Goal: Communication & Community: Ask a question

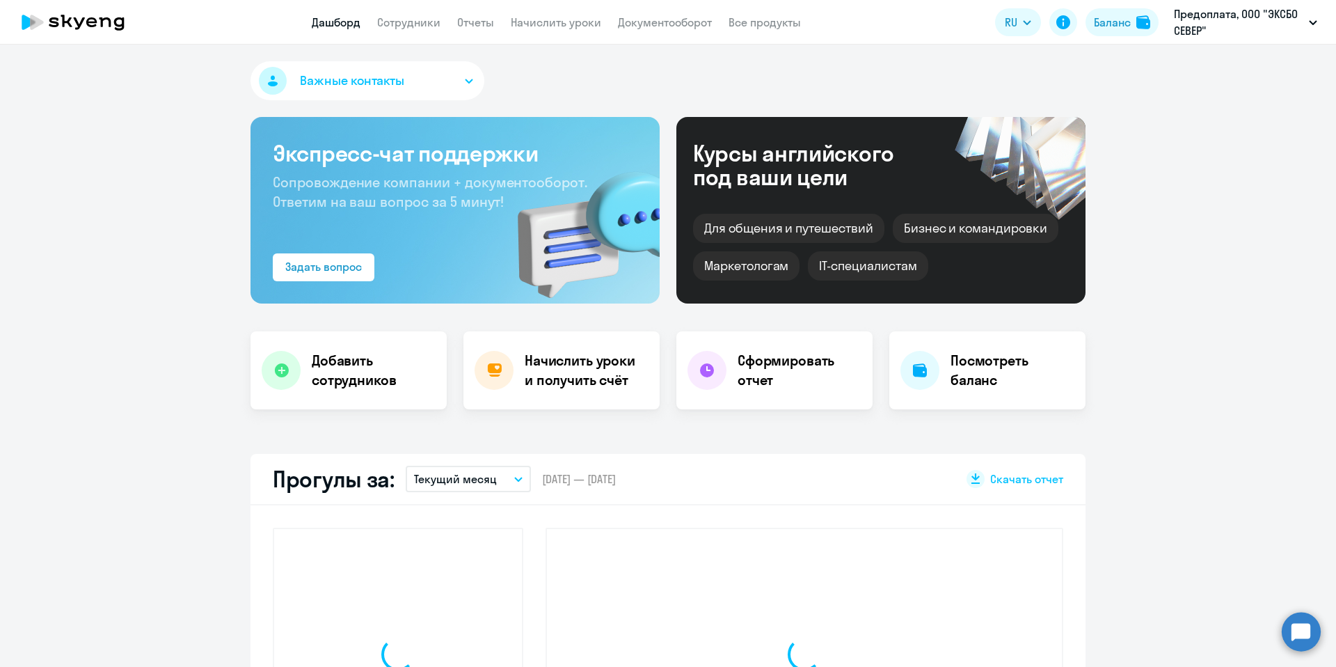
select select "30"
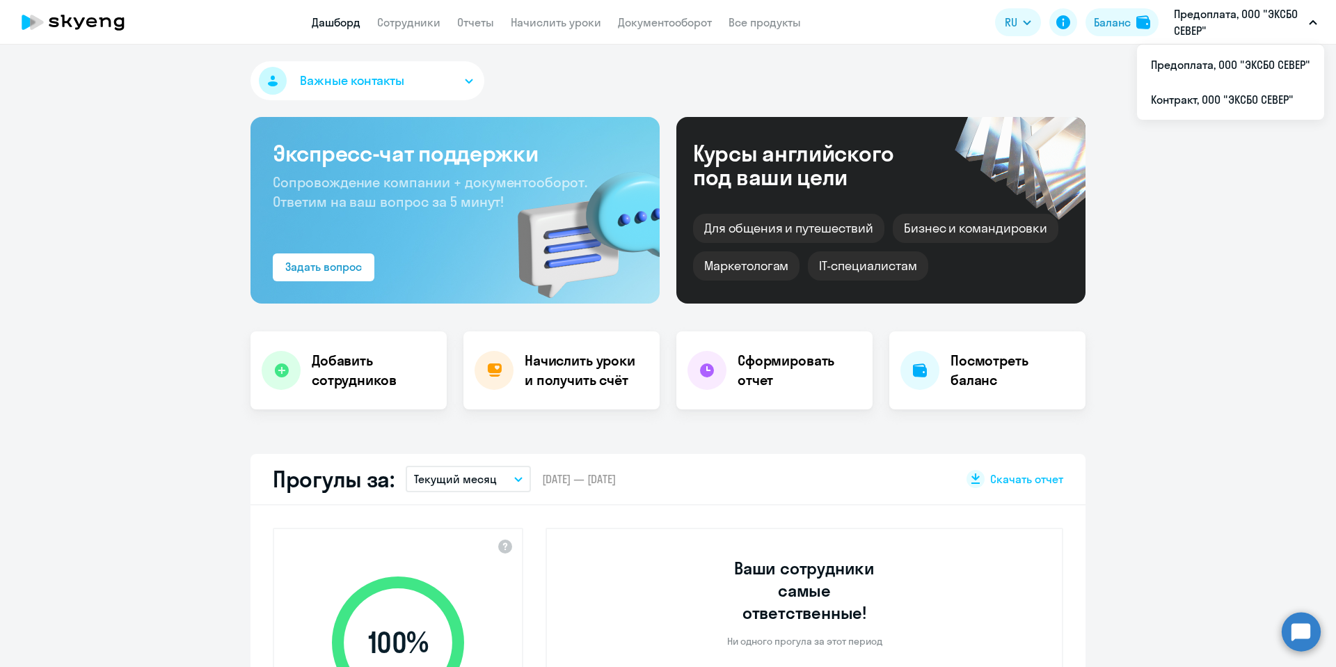
click at [1299, 630] on circle at bounding box center [1301, 631] width 39 height 39
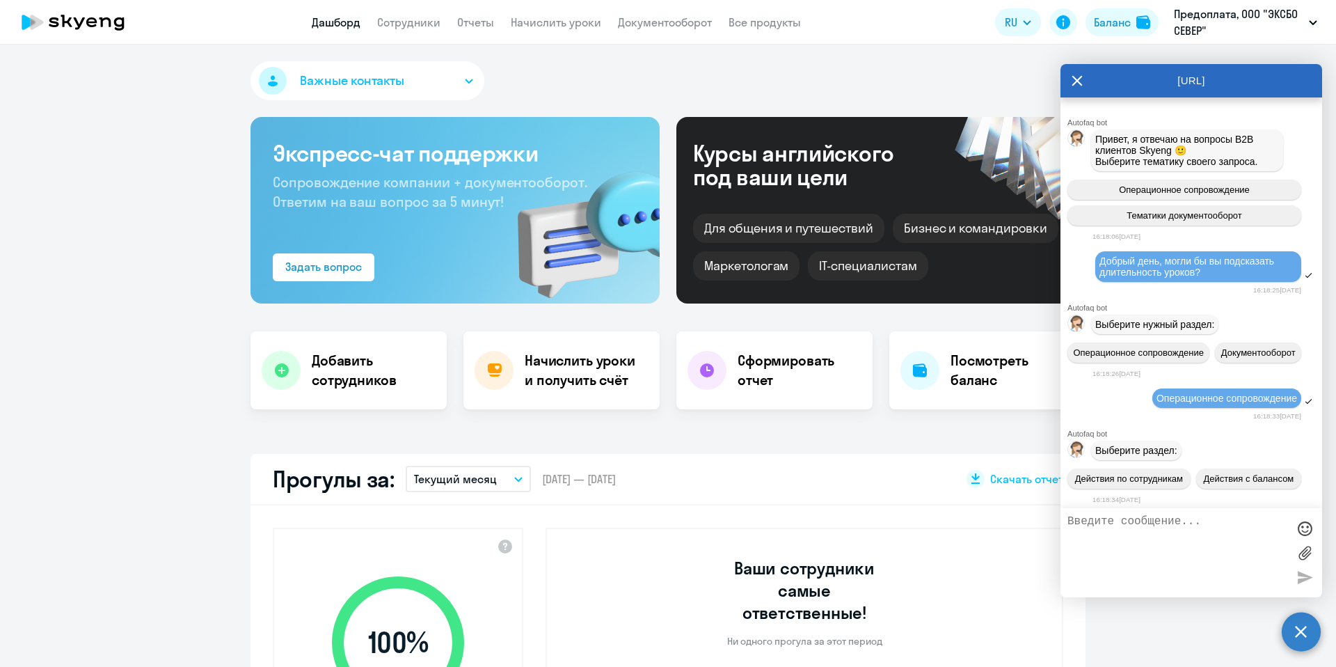
scroll to position [884, 0]
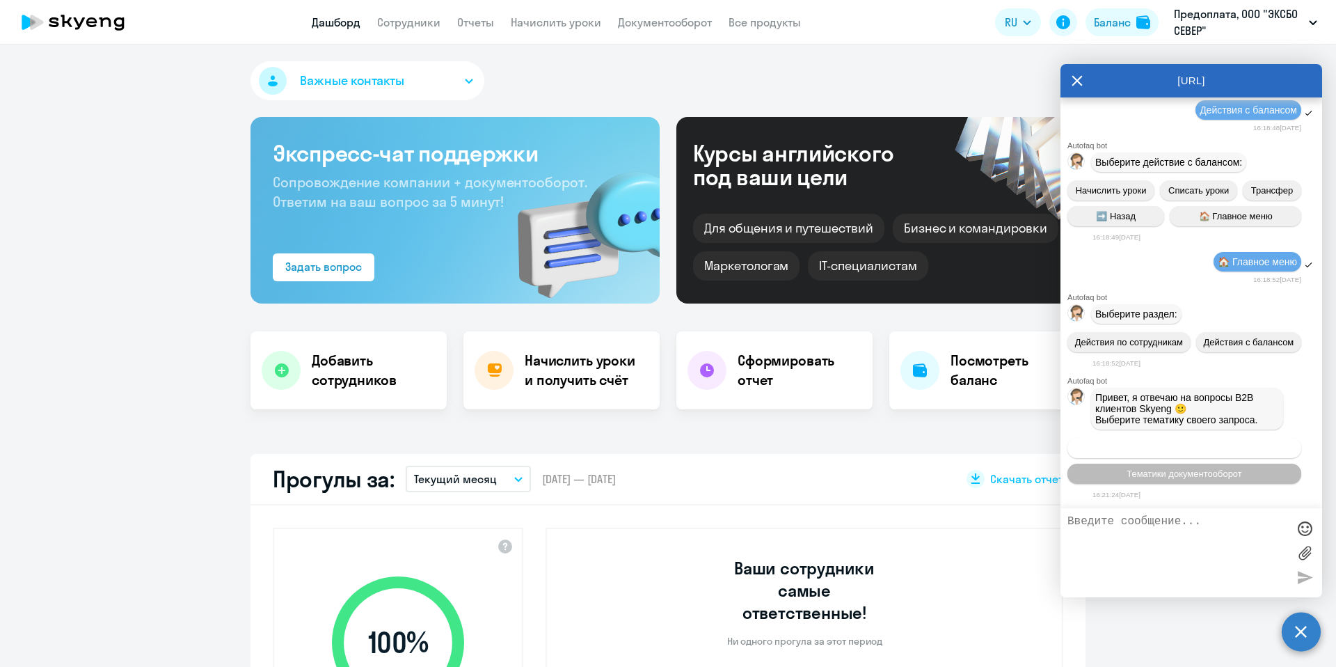
click at [1231, 454] on button "Операционное сопровождение" at bounding box center [1184, 448] width 234 height 20
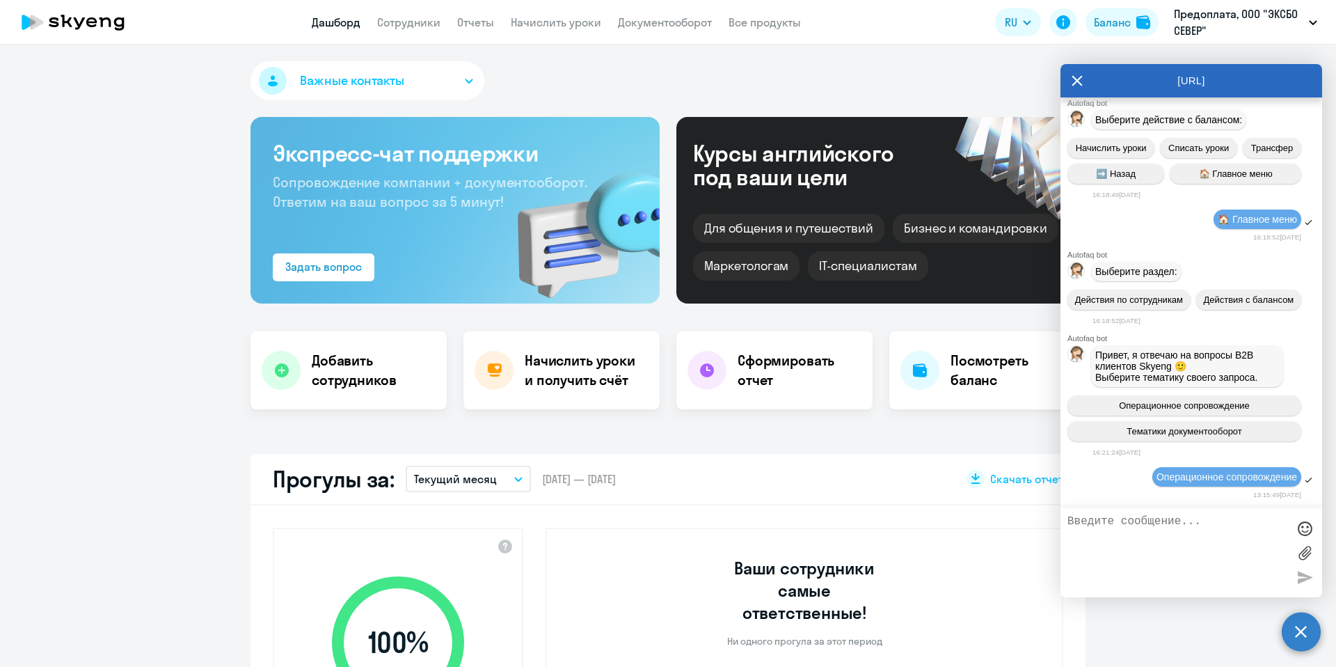
scroll to position [1036, 0]
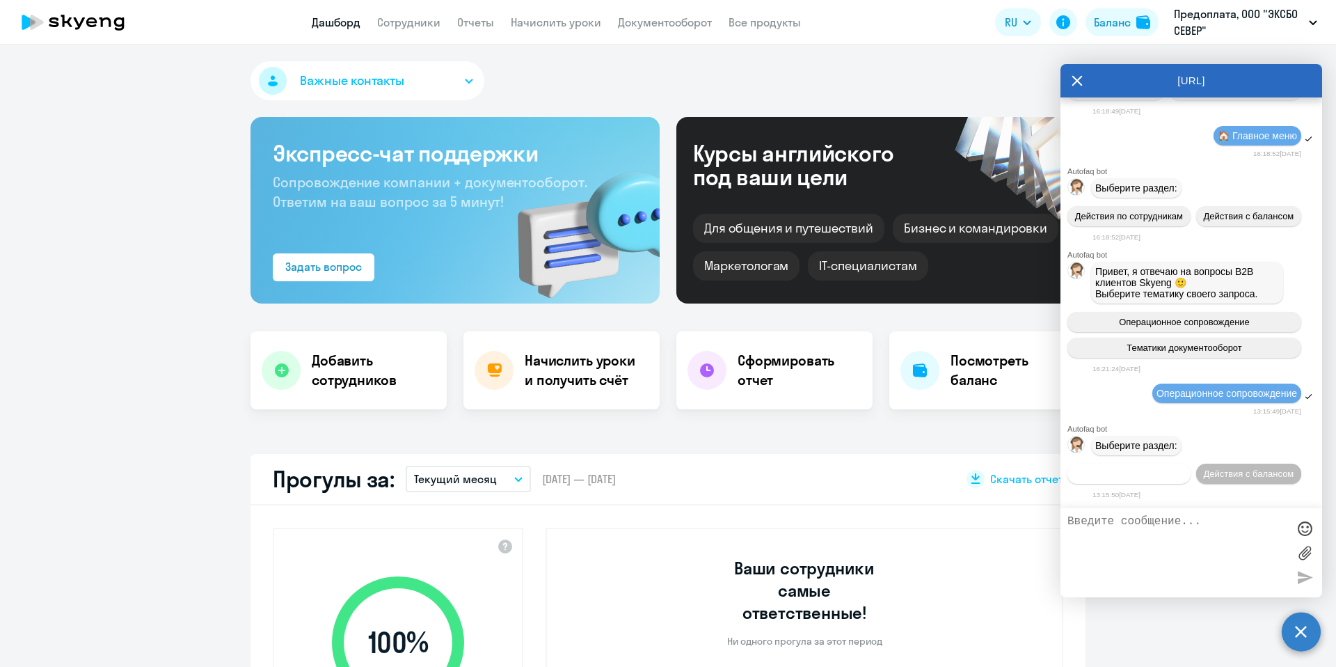
click at [1183, 468] on span "Действия по сотрудникам" at bounding box center [1129, 473] width 108 height 10
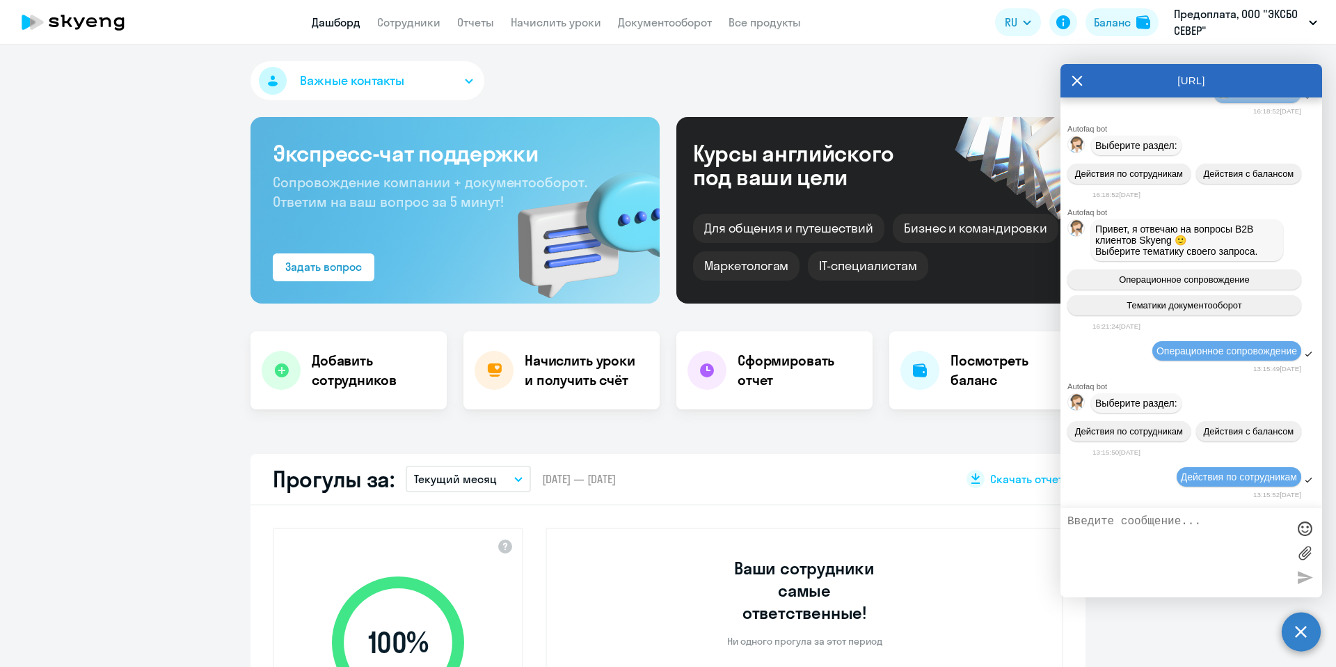
scroll to position [1248, 0]
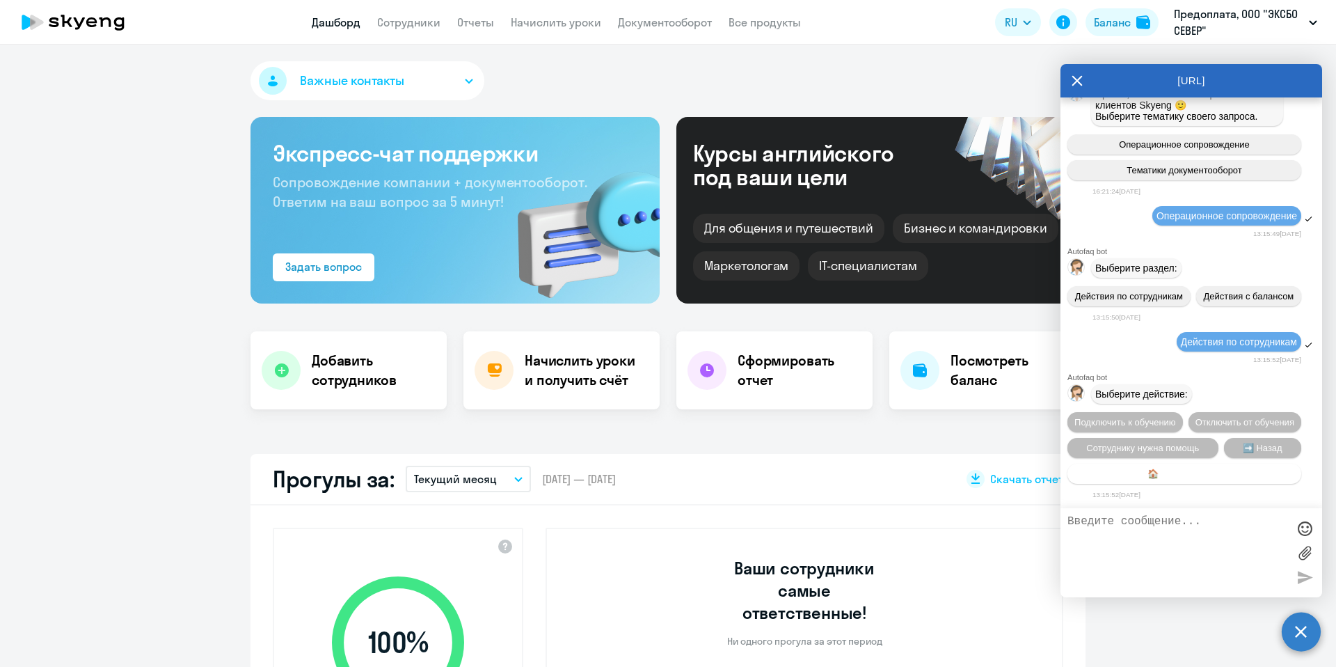
click at [1223, 470] on button "🏠 Главное меню" at bounding box center [1184, 473] width 234 height 20
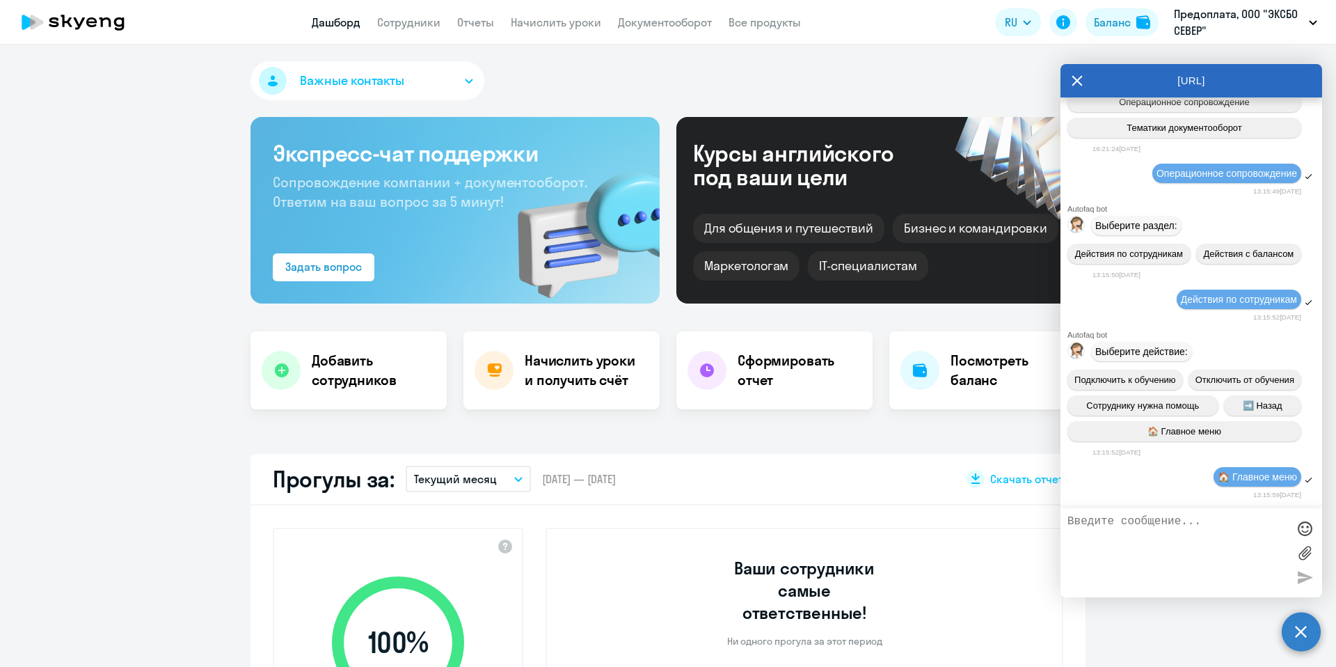
scroll to position [1406, 0]
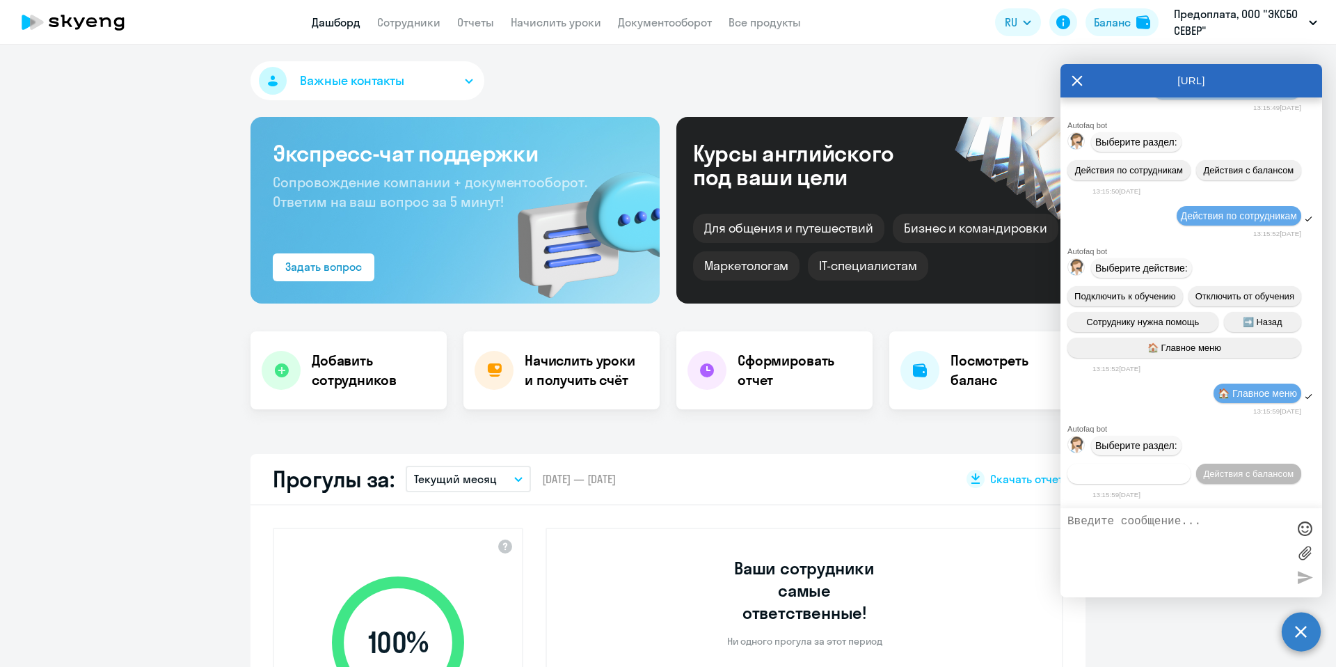
click at [1183, 468] on span "Действия по сотрудникам" at bounding box center [1129, 473] width 108 height 10
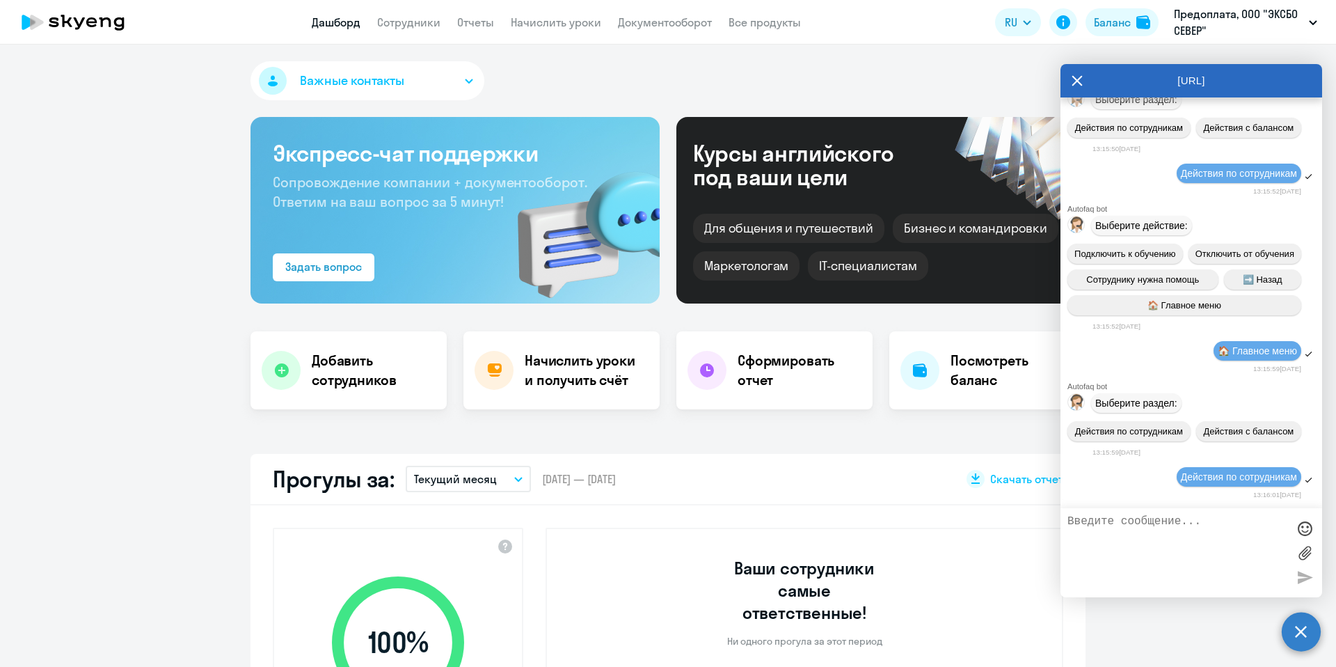
scroll to position [1618, 0]
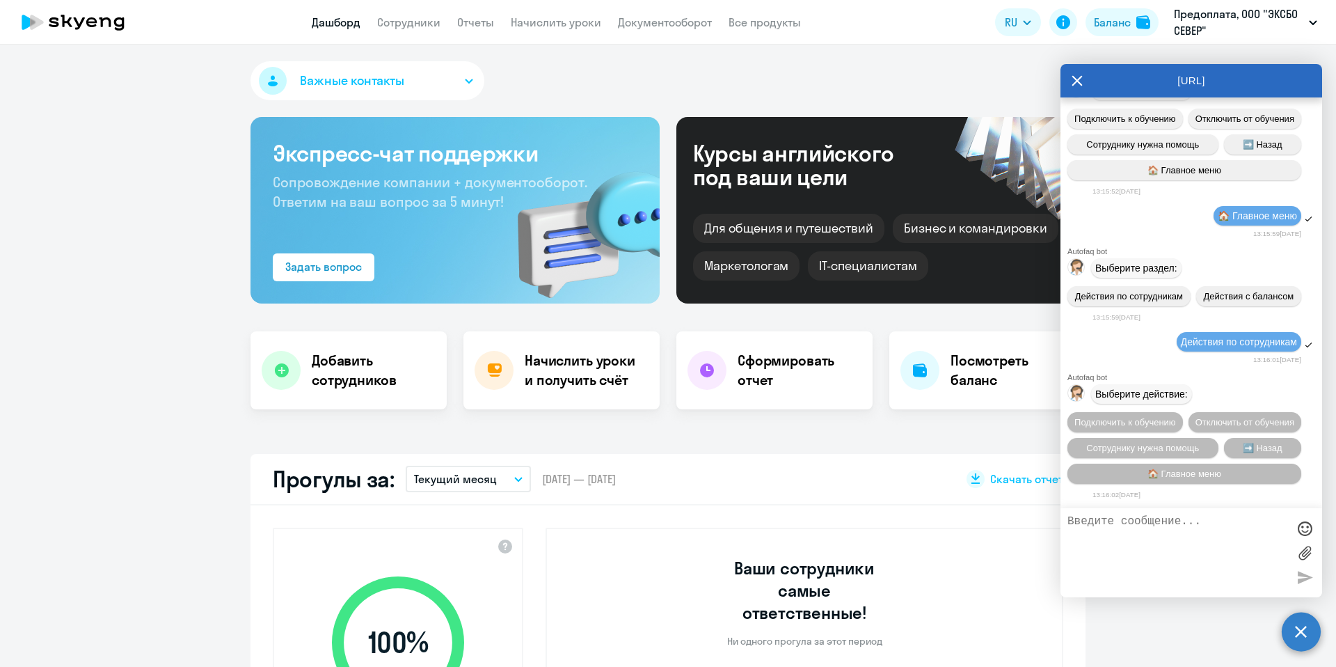
click at [1180, 521] on textarea at bounding box center [1177, 552] width 220 height 75
click at [1165, 577] on textarea "Добрый день!Хотела задать вопрос по ДЗ и результатам тестов, ранее нас ориентир…" at bounding box center [1177, 552] width 220 height 75
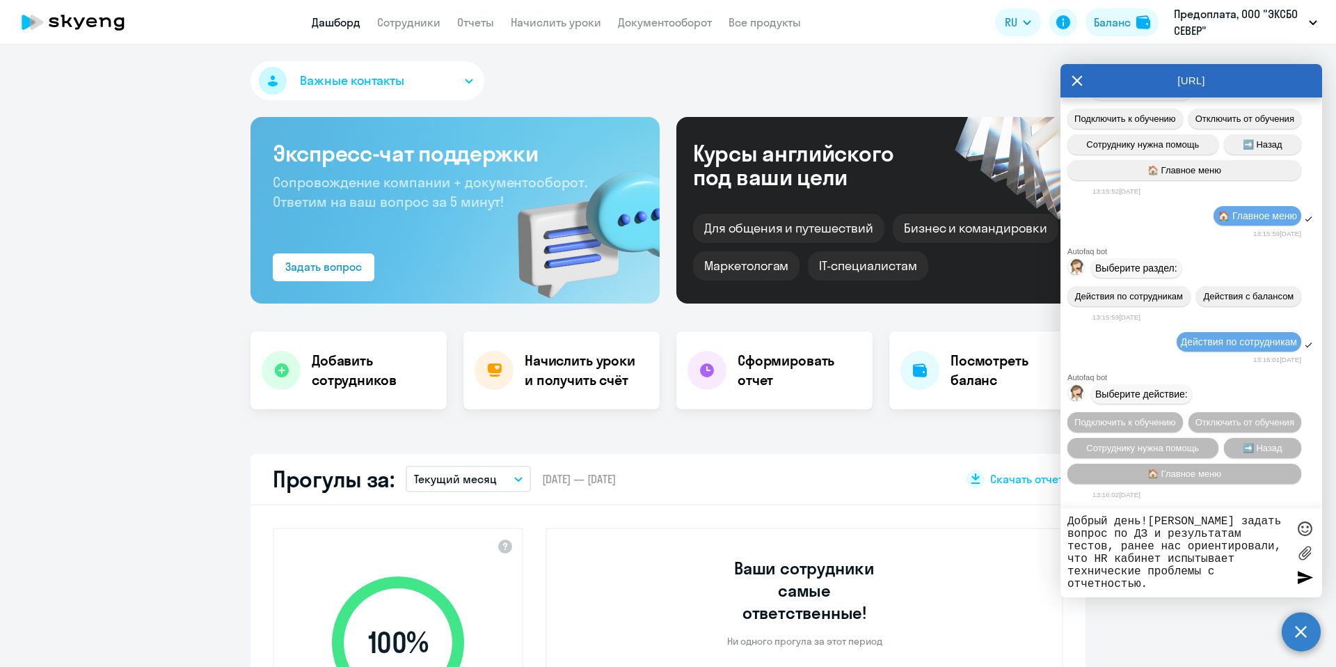
click at [1244, 570] on textarea "Добрый день!Хотела задать вопрос по ДЗ и результатам тестов, ранее нас ориентир…" at bounding box center [1177, 552] width 220 height 75
paste textarea "Привет У нас тут новый договор со шк английского, можешь посмотреть? Ранее кида…"
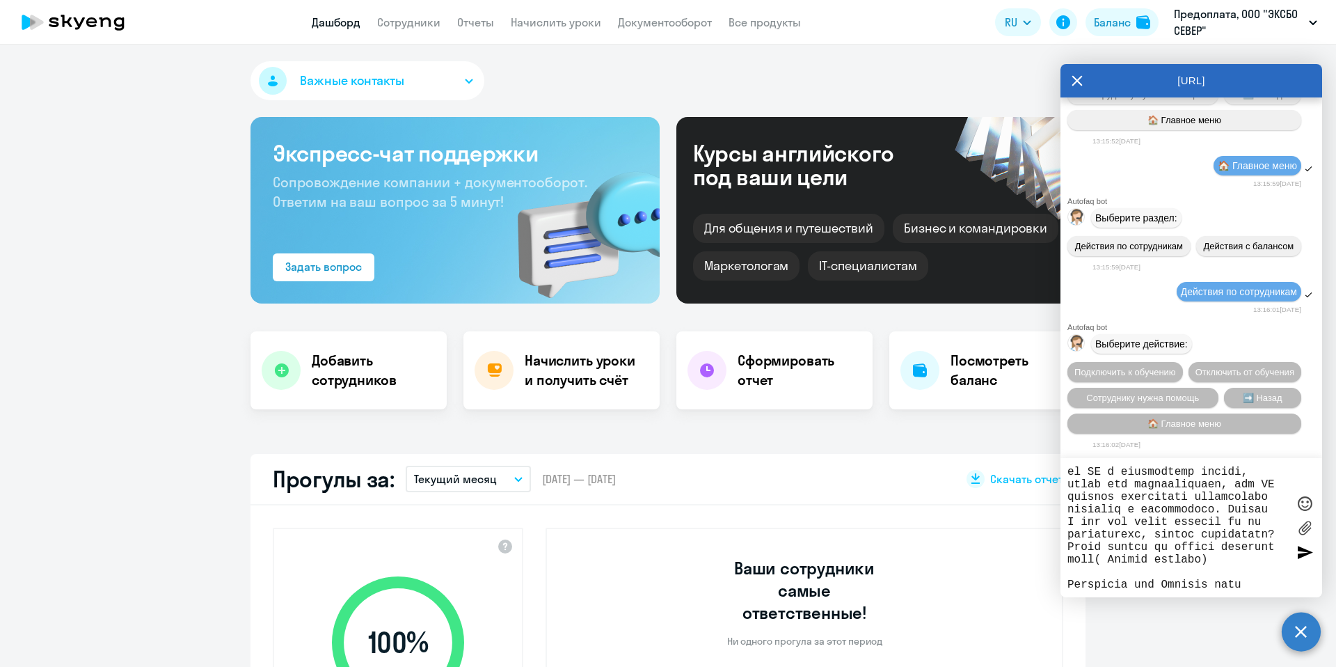
scroll to position [0, 0]
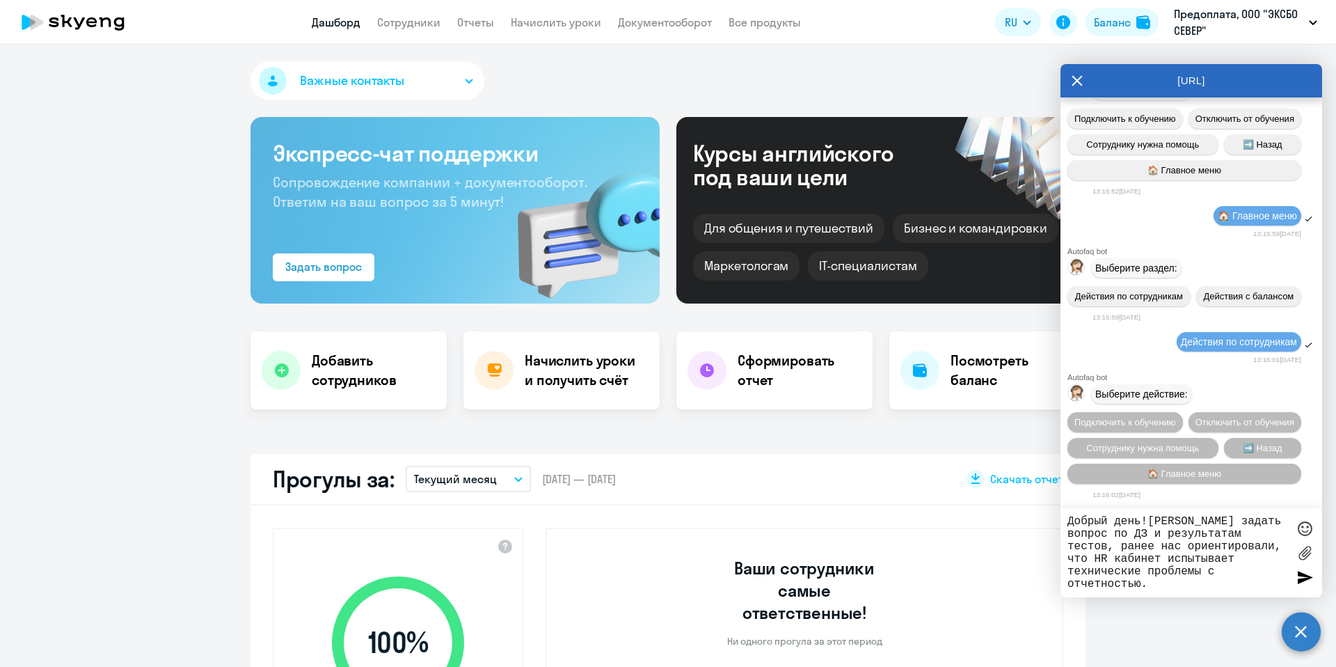
paste textarea "правильно ли я понимаю, что в данном случае, сотрудник не по всем категориям пр…"
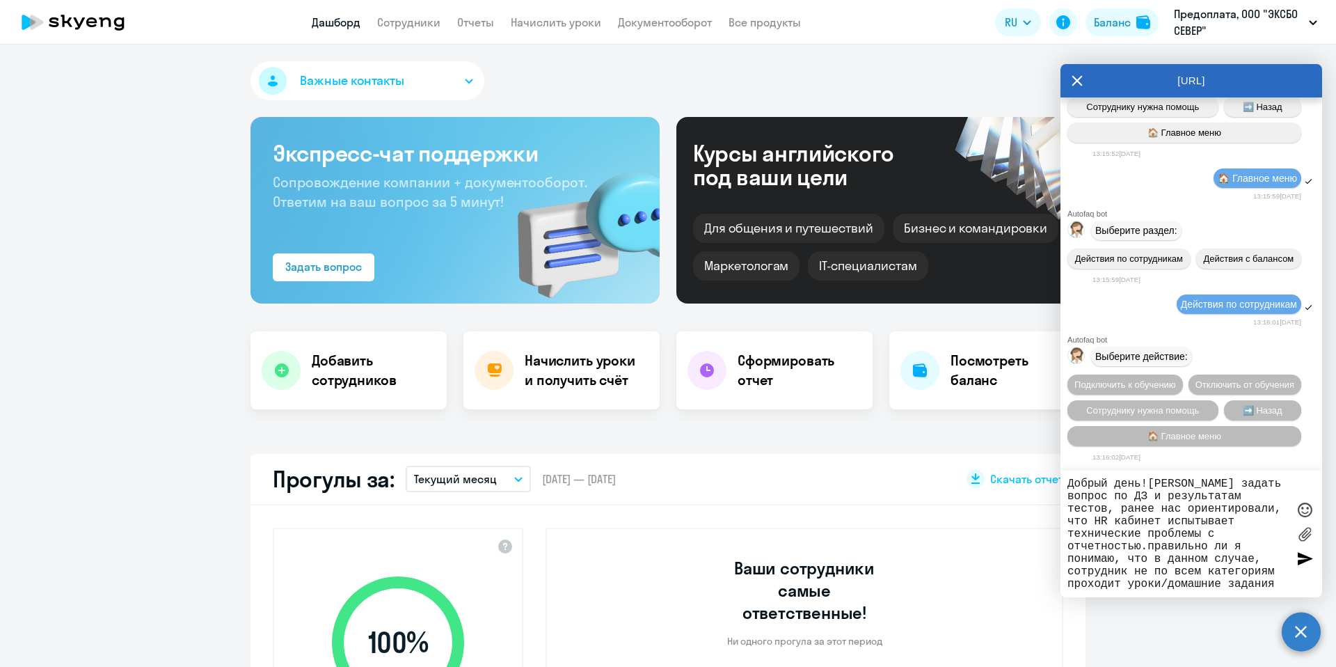
click at [1166, 547] on textarea "Добрый день!Хотела задать вопрос по ДЗ и результатам тестов, ранее нас ориентир…" at bounding box center [1177, 533] width 220 height 113
type textarea "Добрый день![PERSON_NAME] задать вопрос по ДЗ и результатам тестов, ранее нас о…"
click at [1305, 534] on label at bounding box center [1304, 533] width 21 height 21
click at [0, 0] on input "file" at bounding box center [0, 0] width 0 height 0
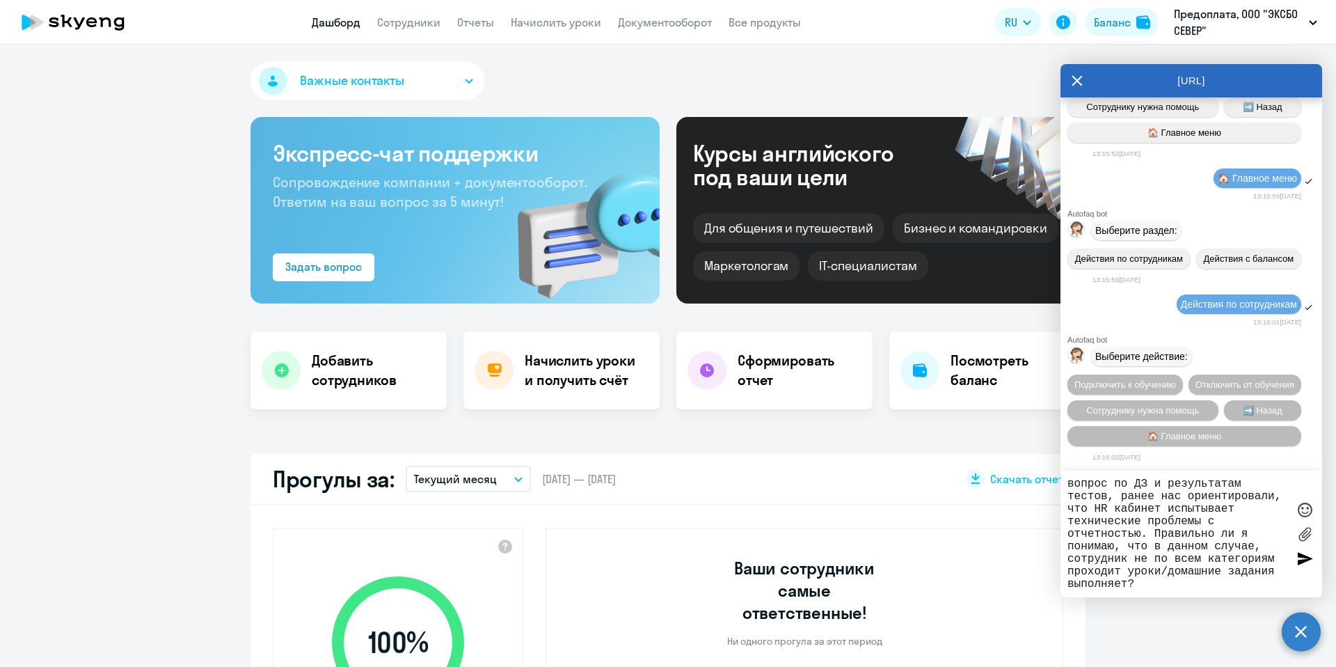
click at [1305, 534] on label at bounding box center [1304, 533] width 21 height 21
click at [0, 0] on input "file" at bounding box center [0, 0] width 0 height 0
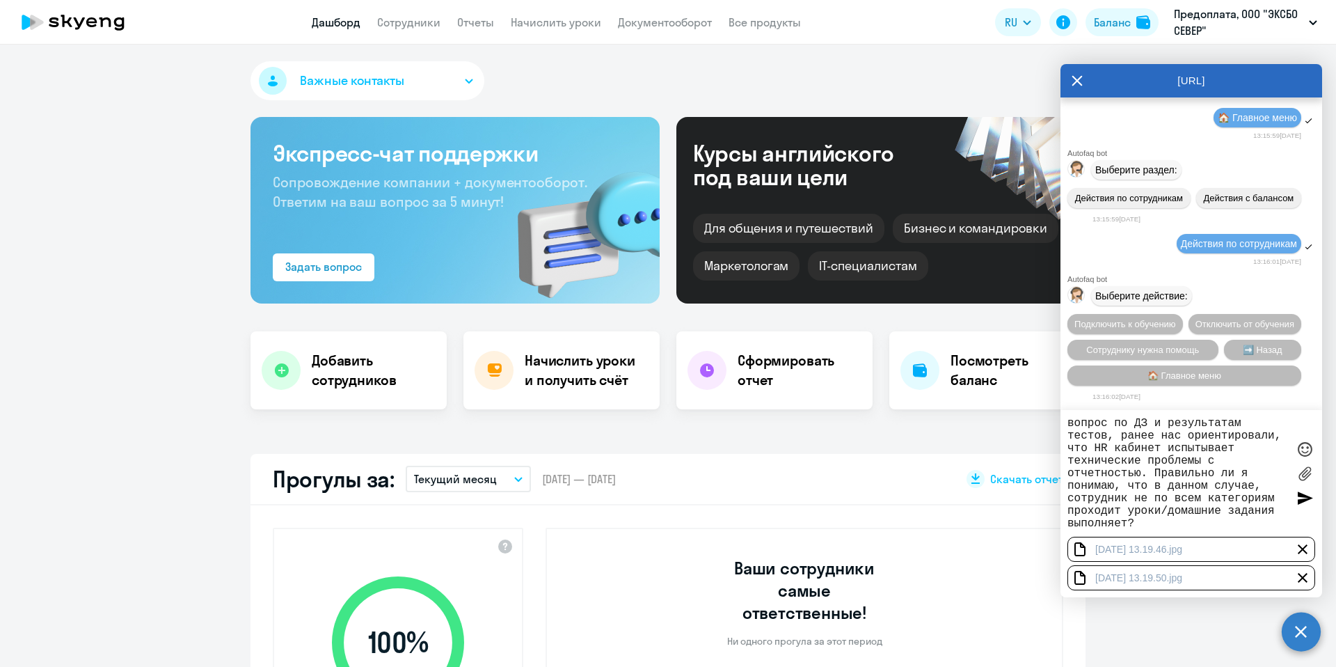
scroll to position [1716, 0]
click at [1302, 494] on div at bounding box center [1304, 497] width 21 height 21
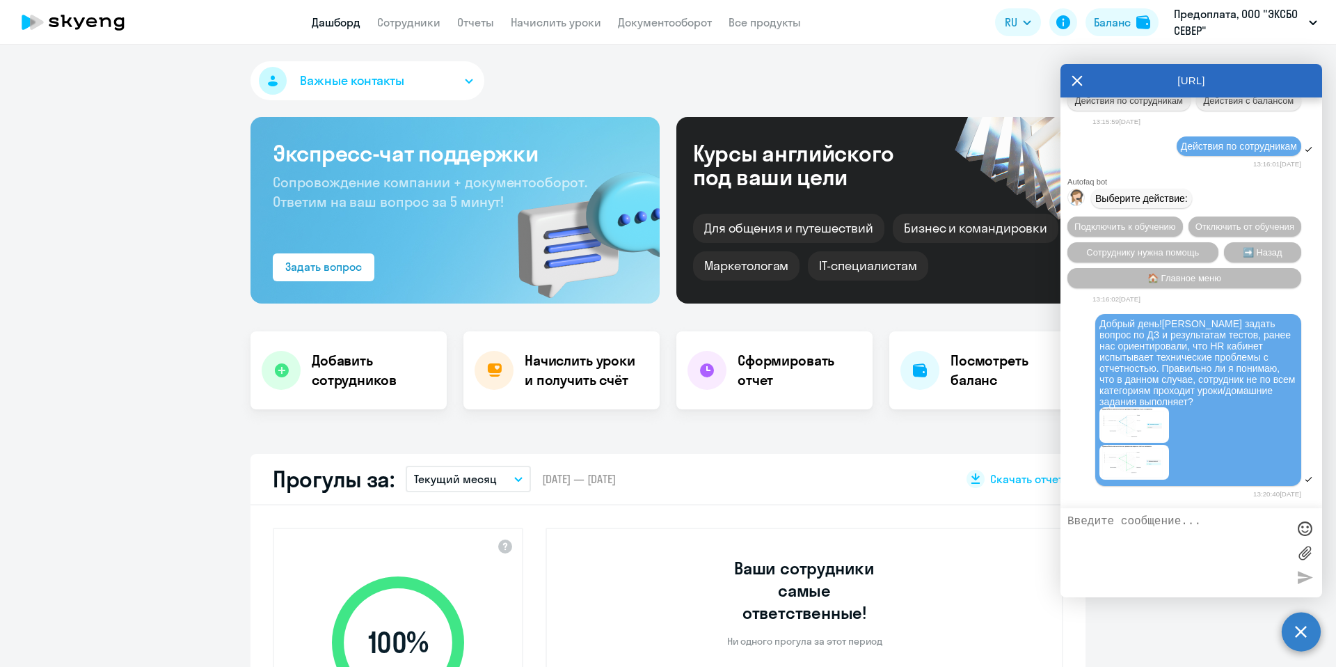
scroll to position [1813, 0]
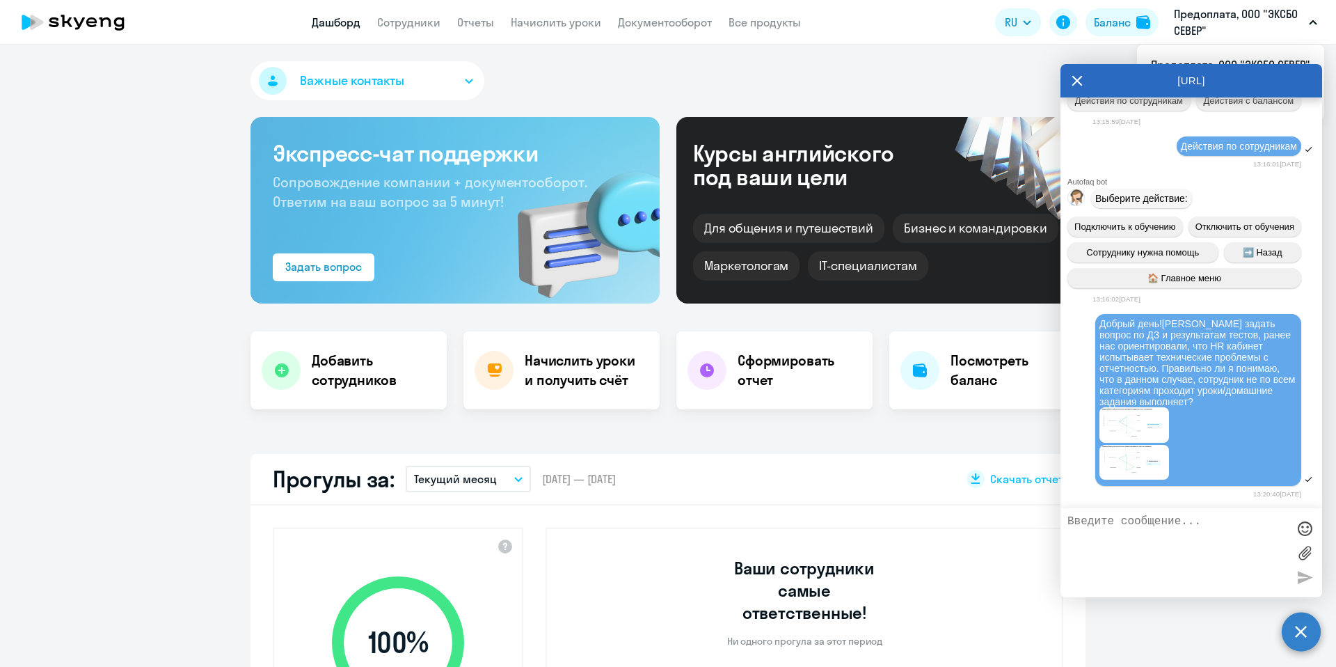
click at [1081, 88] on icon at bounding box center [1077, 80] width 11 height 33
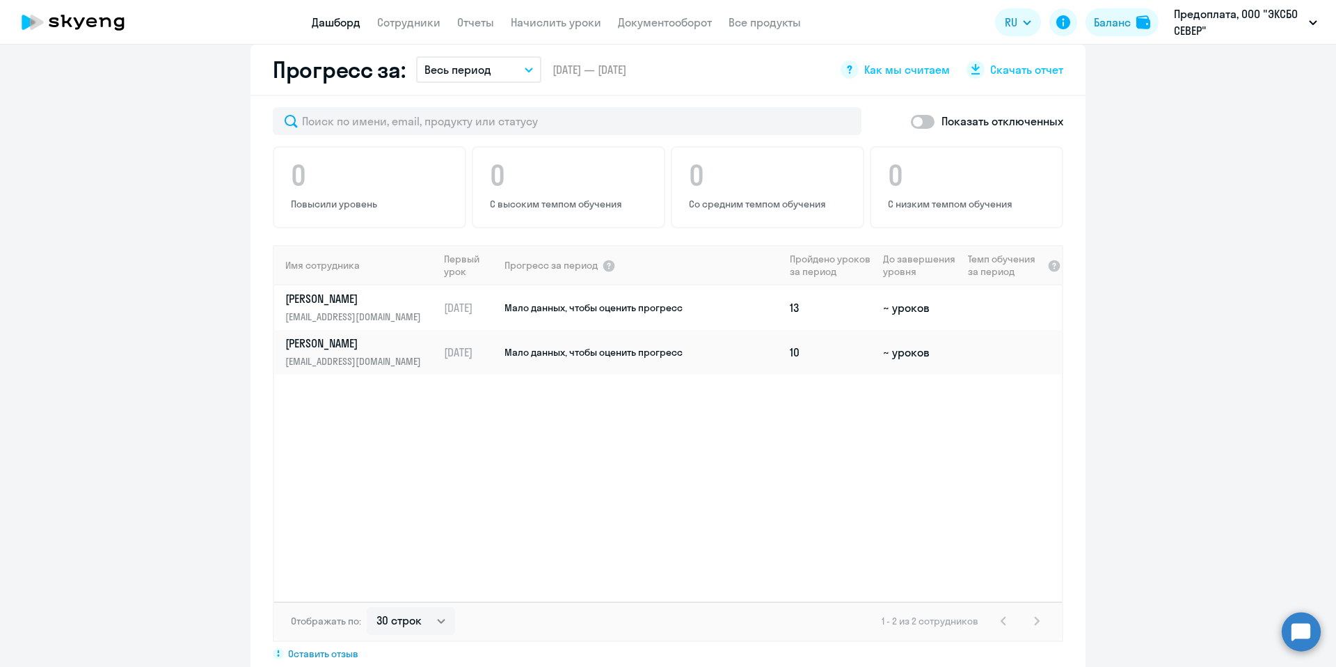
scroll to position [836, 0]
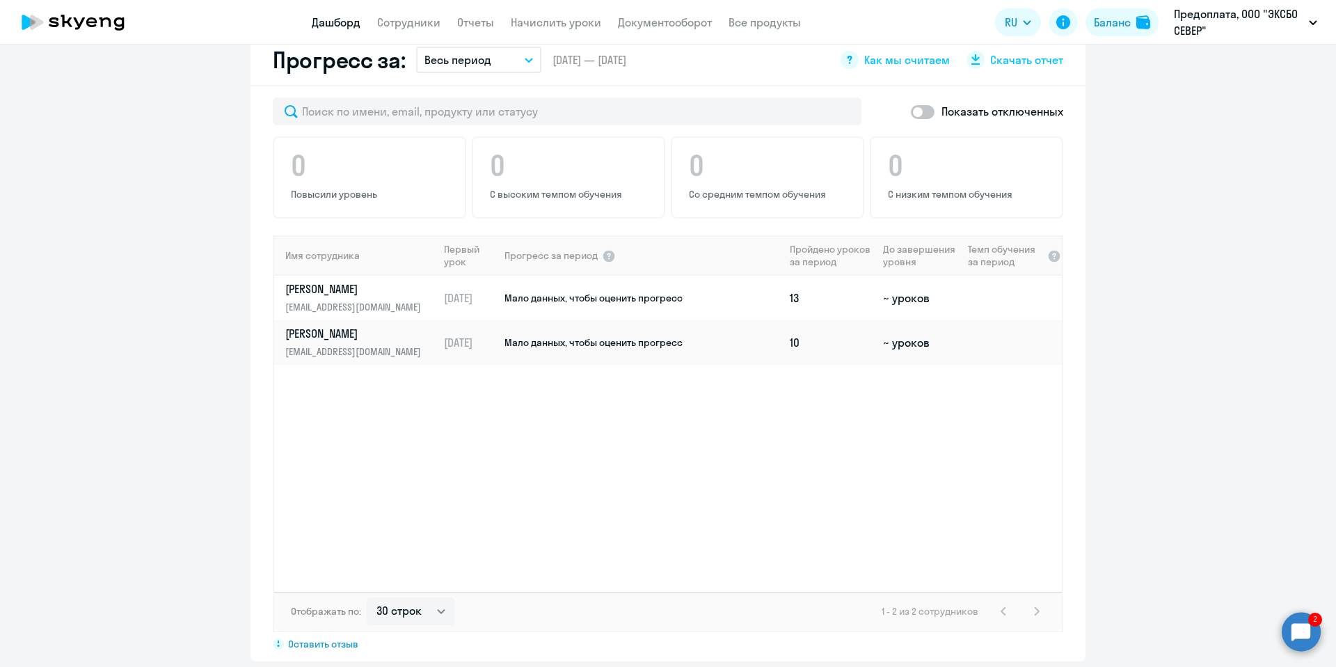
click at [1310, 630] on circle at bounding box center [1301, 631] width 39 height 39
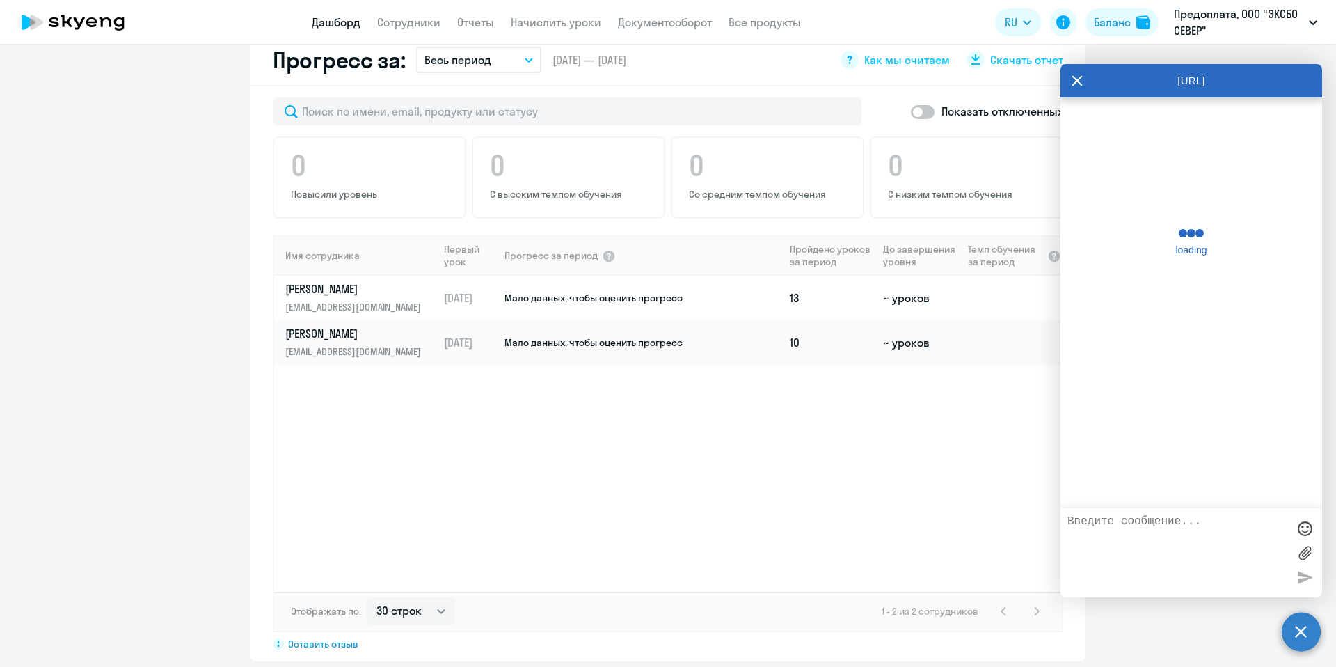
click at [1310, 630] on circle at bounding box center [1301, 631] width 39 height 39
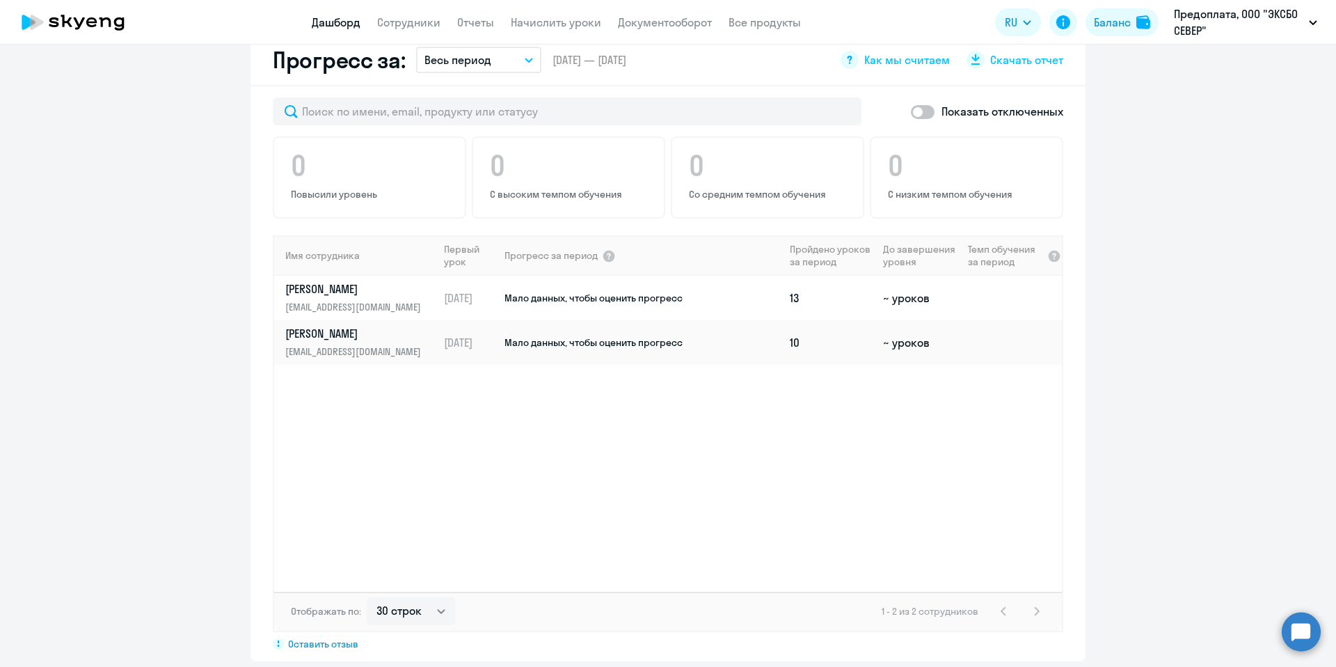
click at [1303, 617] on circle at bounding box center [1301, 631] width 39 height 39
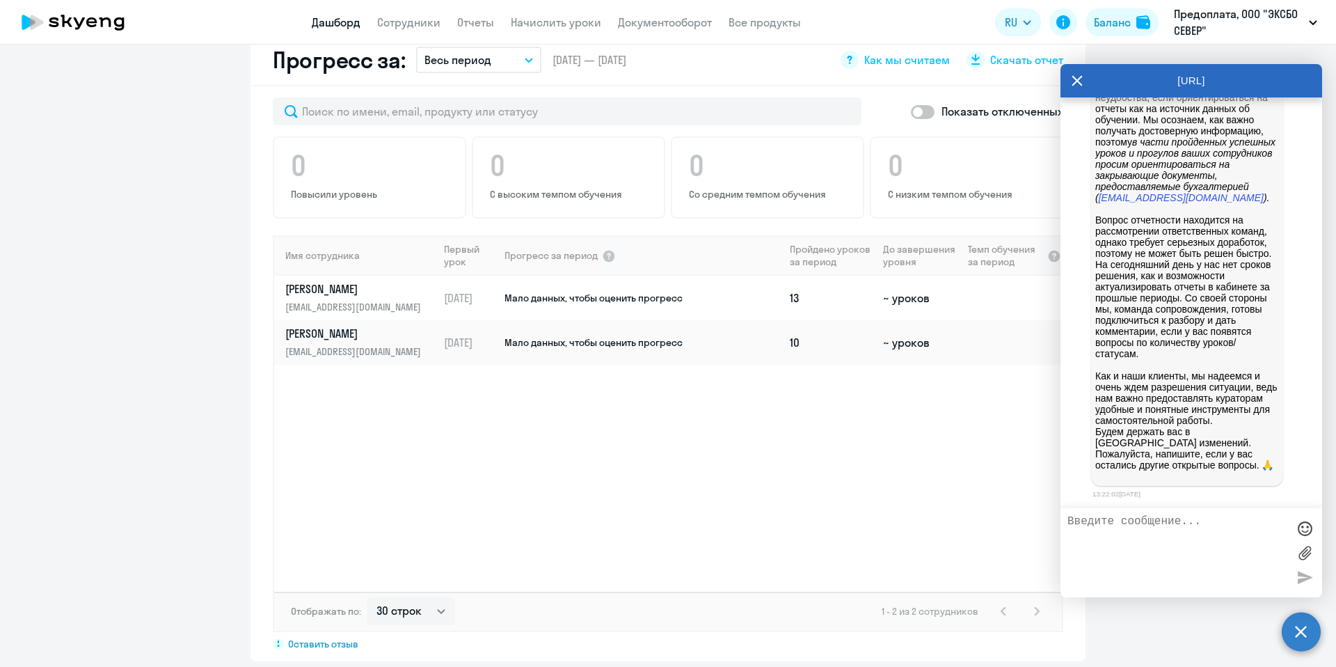
scroll to position [2479, 0]
click at [1146, 540] on textarea at bounding box center [1177, 552] width 220 height 75
type textarea "К"
drag, startPoint x: 1137, startPoint y: 523, endPoint x: 1063, endPoint y: 527, distance: 73.9
click at [1066, 526] on div "К счастью я не бухгалтер и доступа к" at bounding box center [1192, 552] width 262 height 89
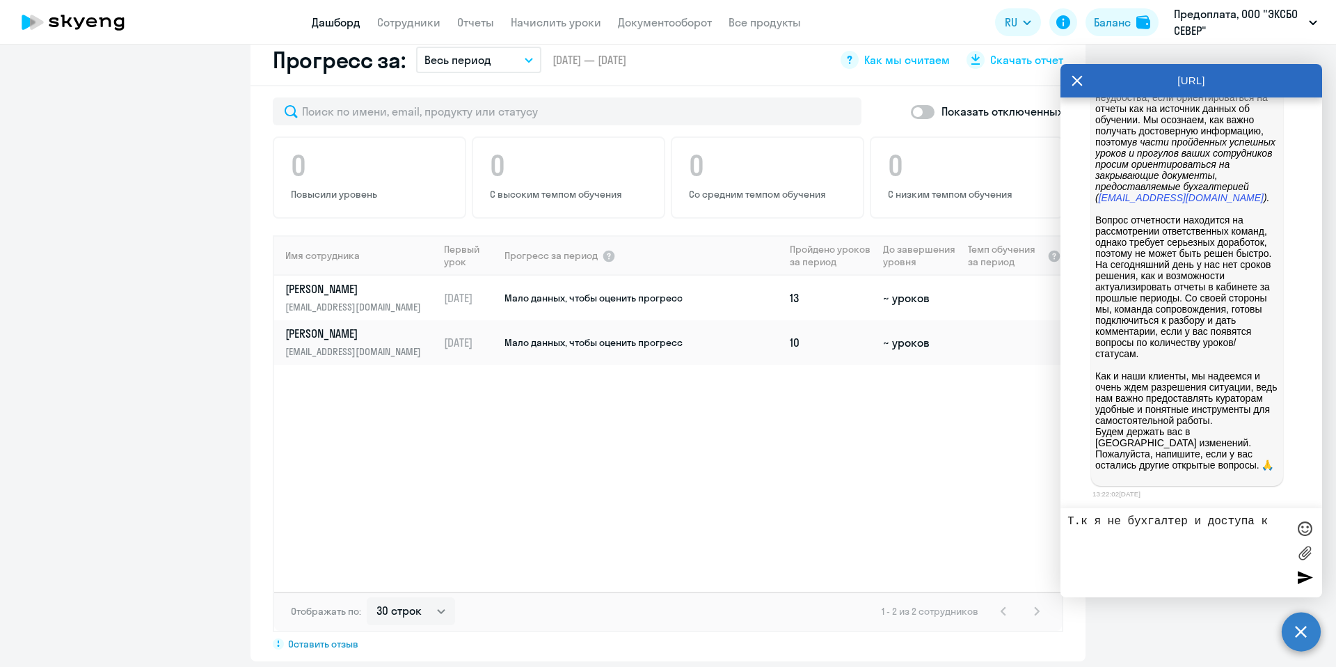
click at [1267, 522] on textarea "Т.к я не бухгалтер и доступа к" at bounding box center [1177, 552] width 220 height 75
type textarea "Т.к я не бухгалтер и доступа к закрывающим документам у меня нет, к кому я могу…"
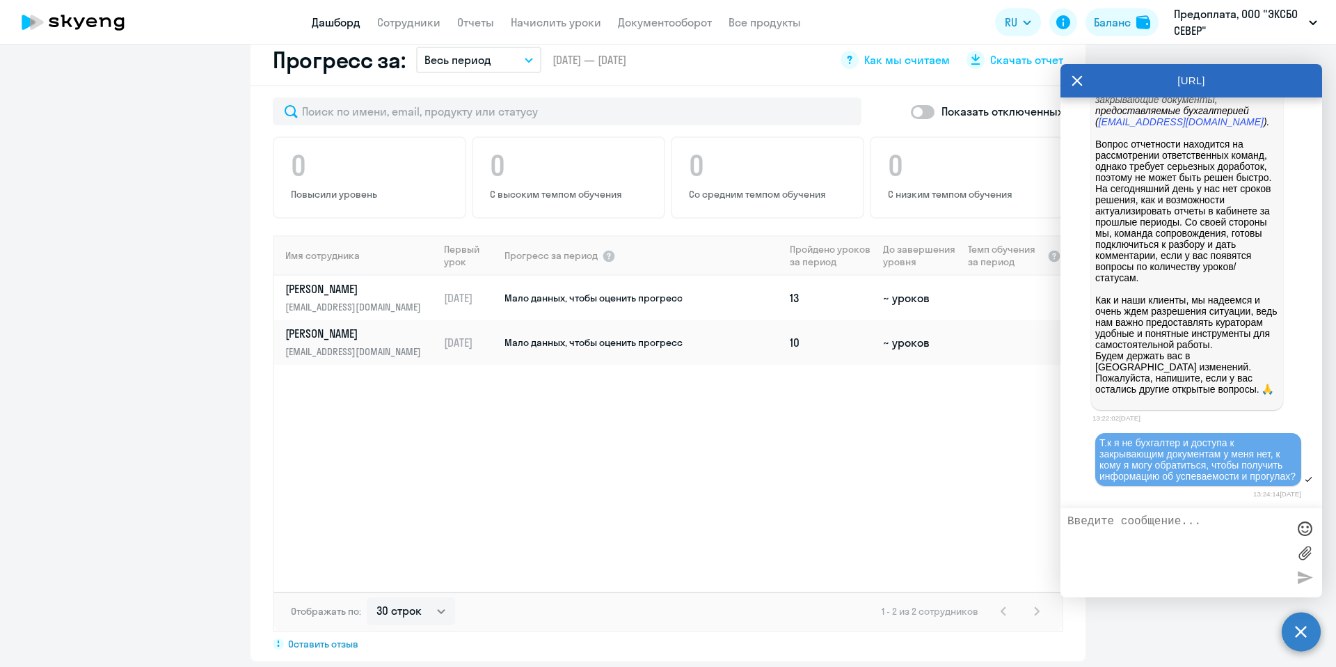
scroll to position [2412, 0]
click at [1083, 86] on div "[URL]" at bounding box center [1192, 80] width 262 height 33
click at [1074, 81] on icon at bounding box center [1077, 80] width 11 height 33
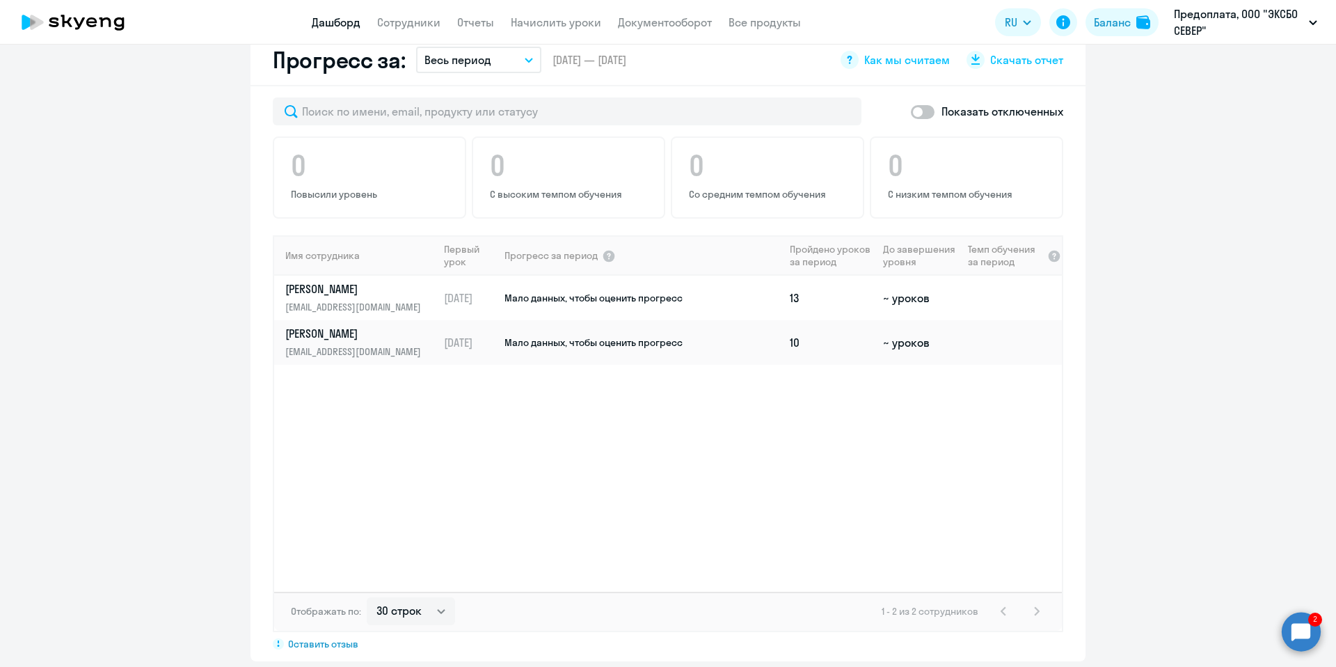
click at [1300, 631] on circle at bounding box center [1301, 631] width 39 height 39
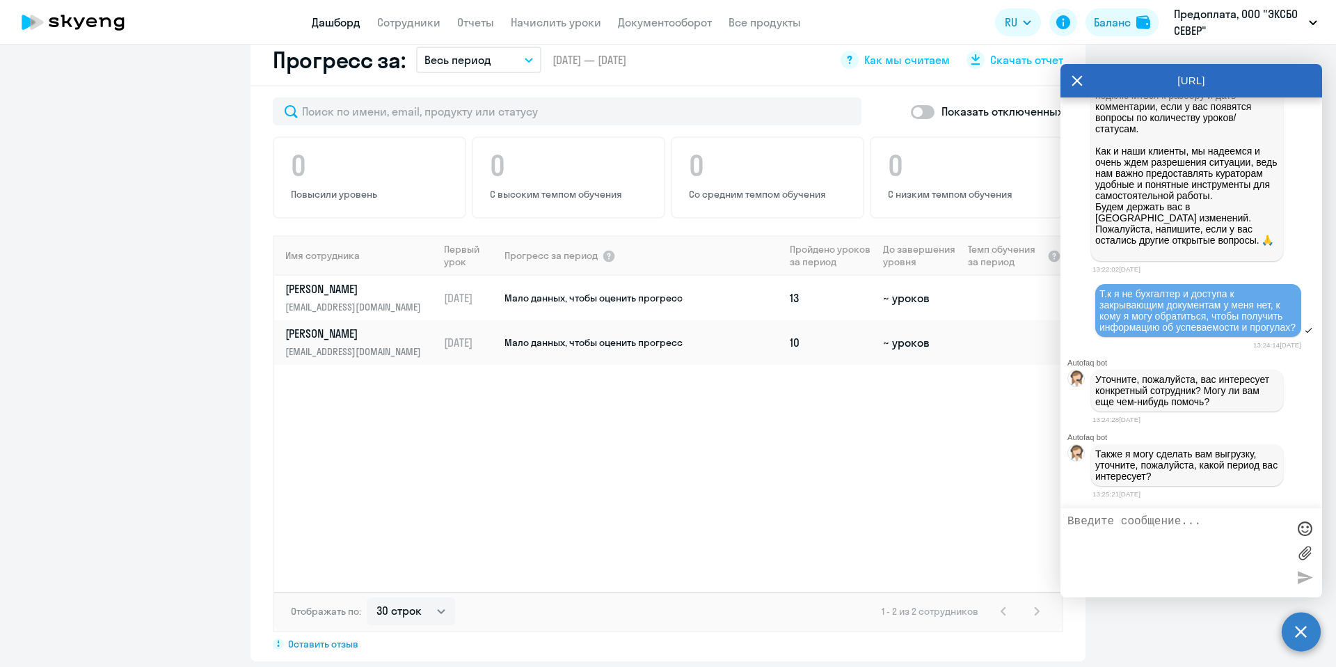
scroll to position [2727, 0]
click at [558, 292] on span "Мало данных, чтобы оценить прогресс" at bounding box center [594, 298] width 178 height 13
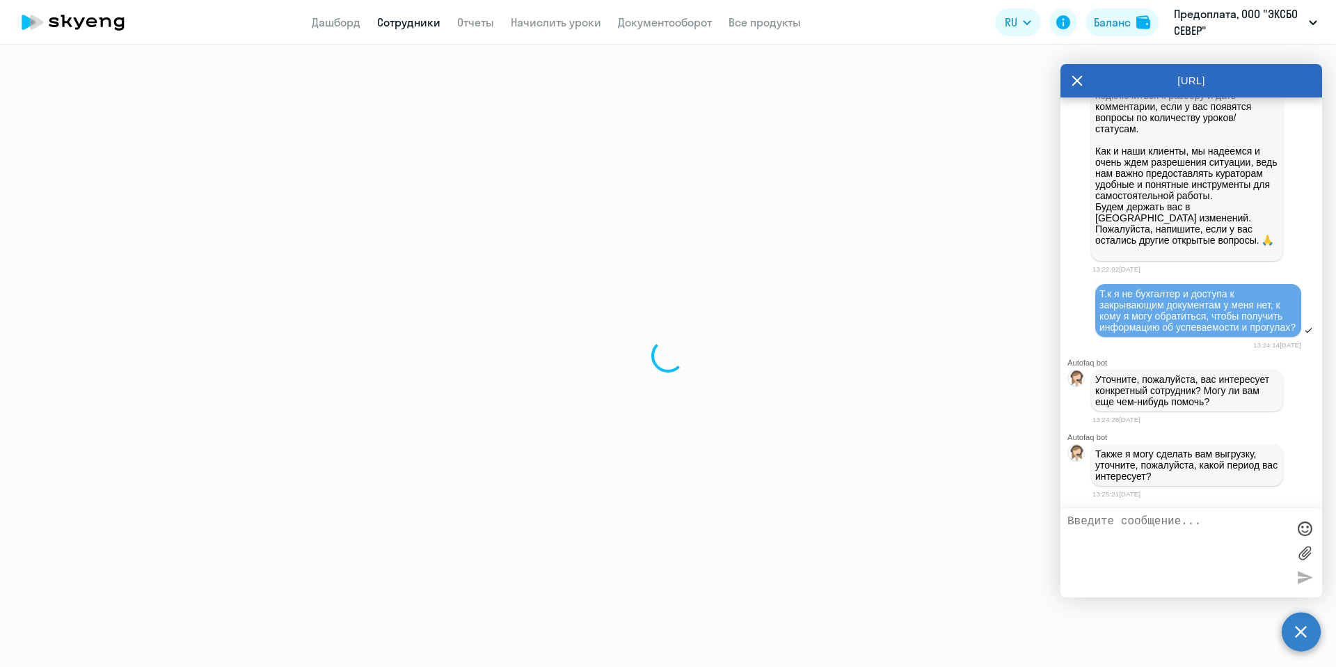
select select "english"
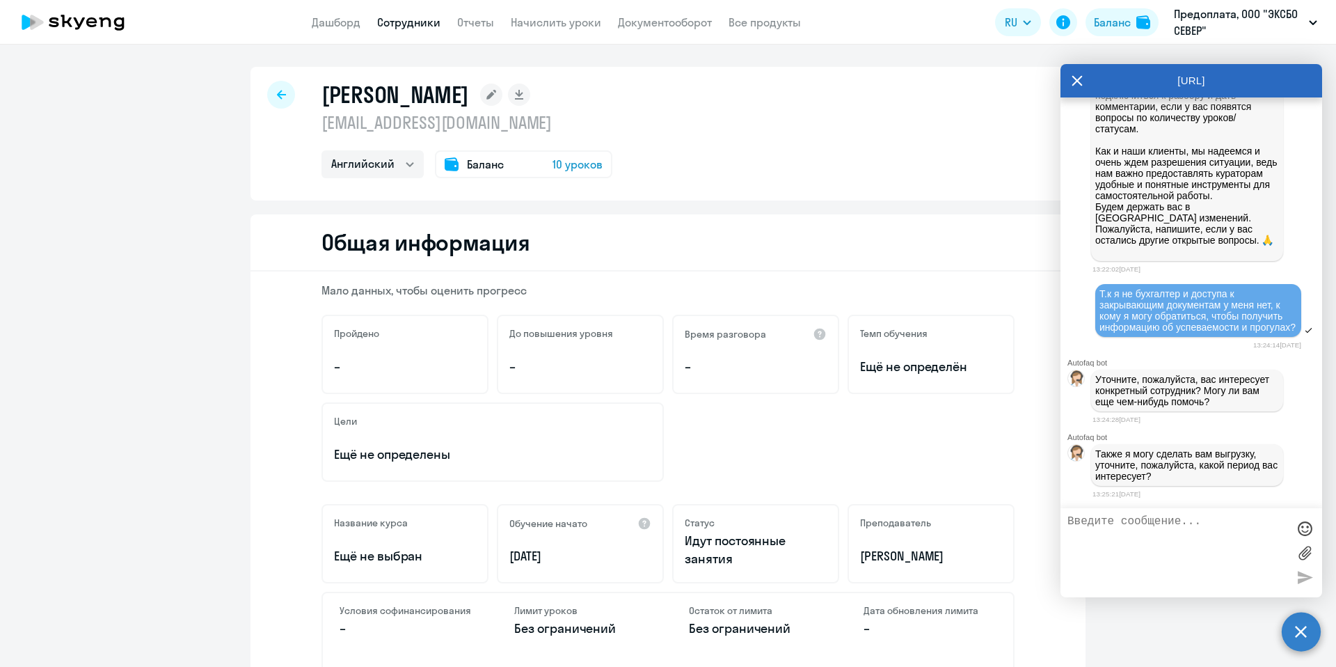
click at [1143, 516] on textarea at bounding box center [1177, 552] width 220 height 75
type textarea "Меня интересуют Веснин Иван и"
click at [267, 90] on div at bounding box center [281, 95] width 28 height 28
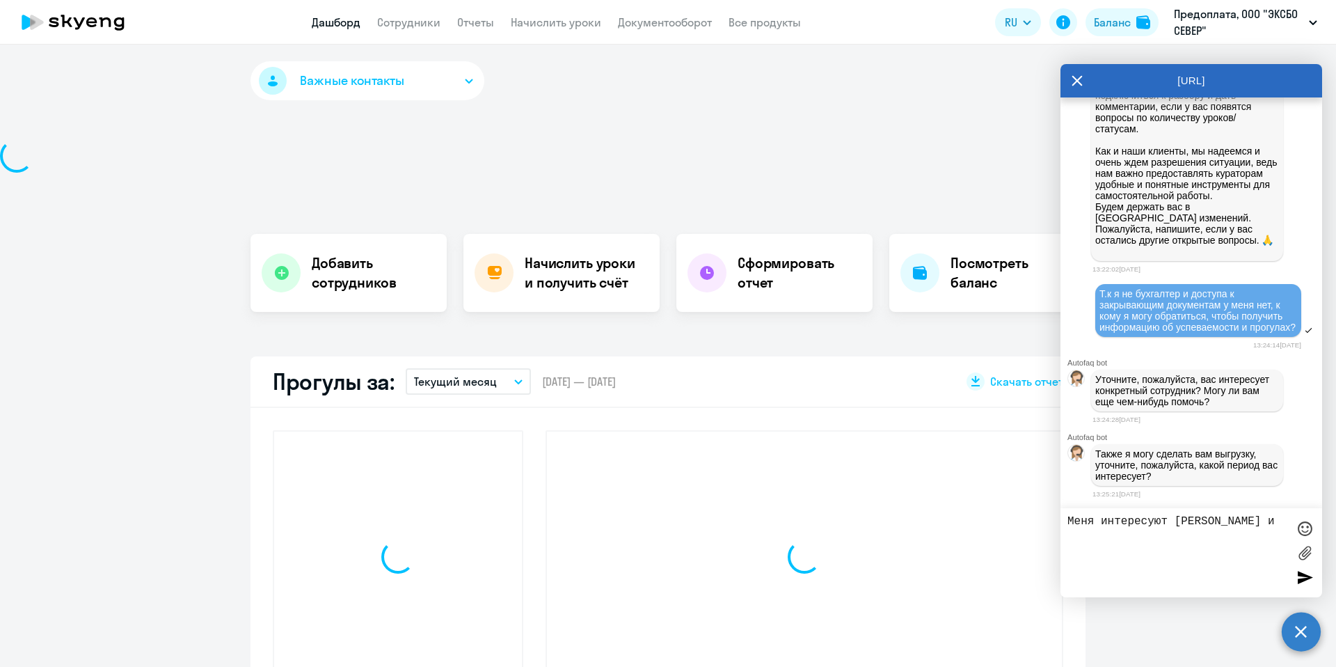
select select "30"
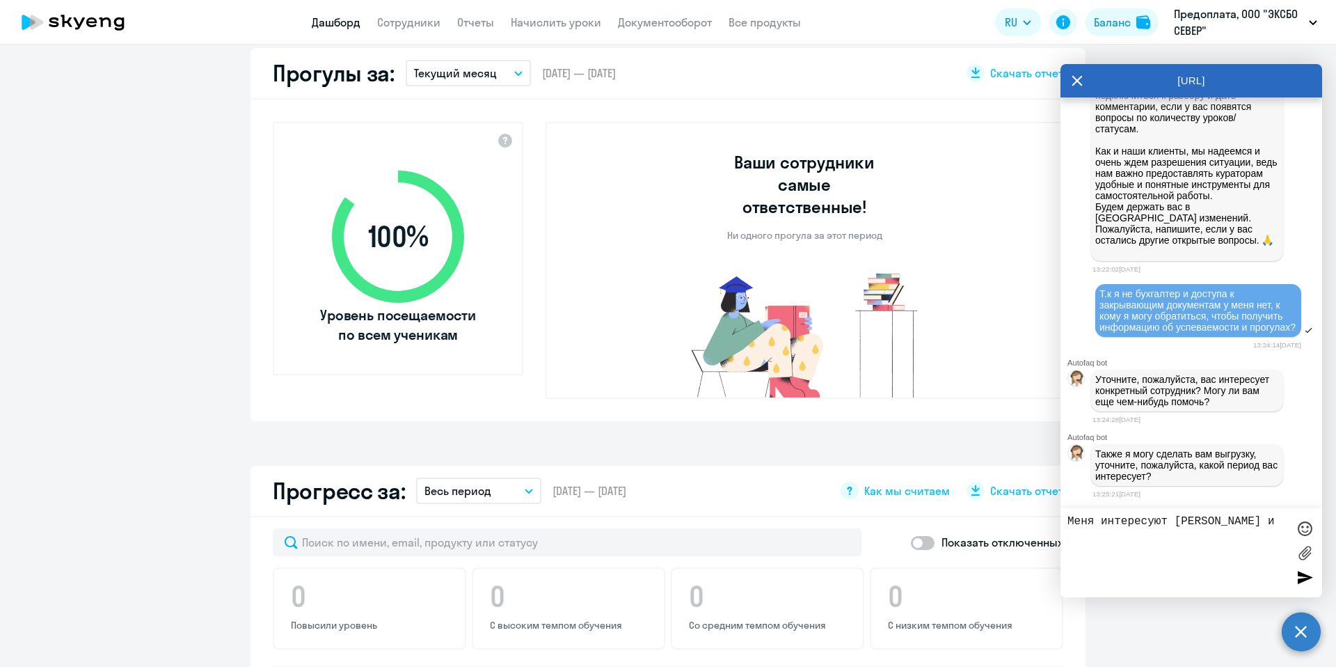
scroll to position [816, 0]
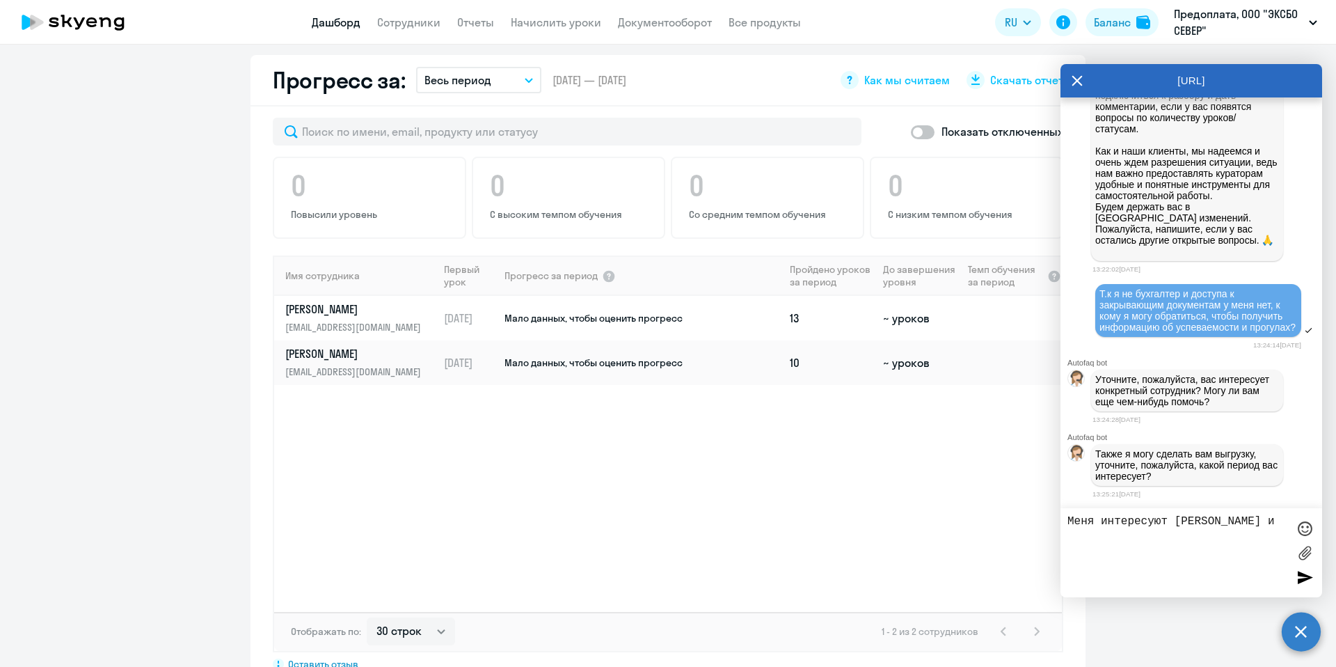
click at [1285, 521] on textarea "Меня интересуют Веснин Иван и" at bounding box center [1177, 552] width 220 height 75
type textarea "Меня интересуют [PERSON_NAME] и [PERSON_NAME]. Если возможно получить по ним ин…"
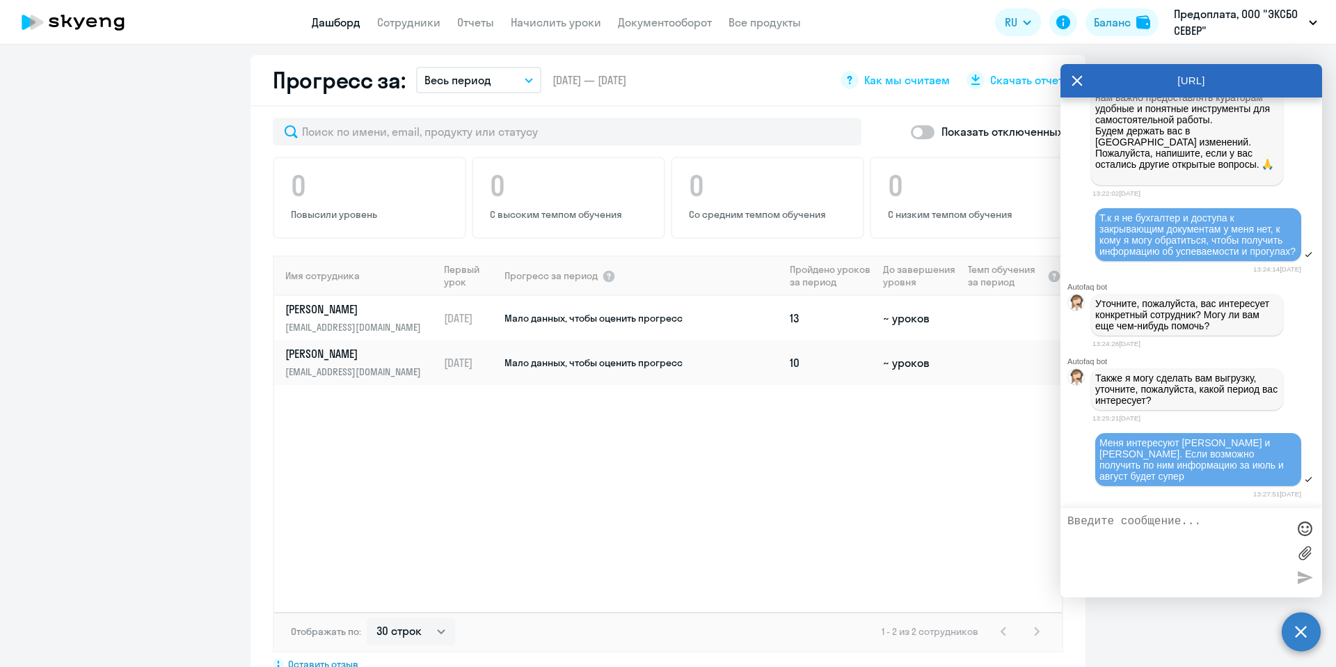
scroll to position [2815, 0]
click at [1081, 81] on icon at bounding box center [1077, 80] width 11 height 33
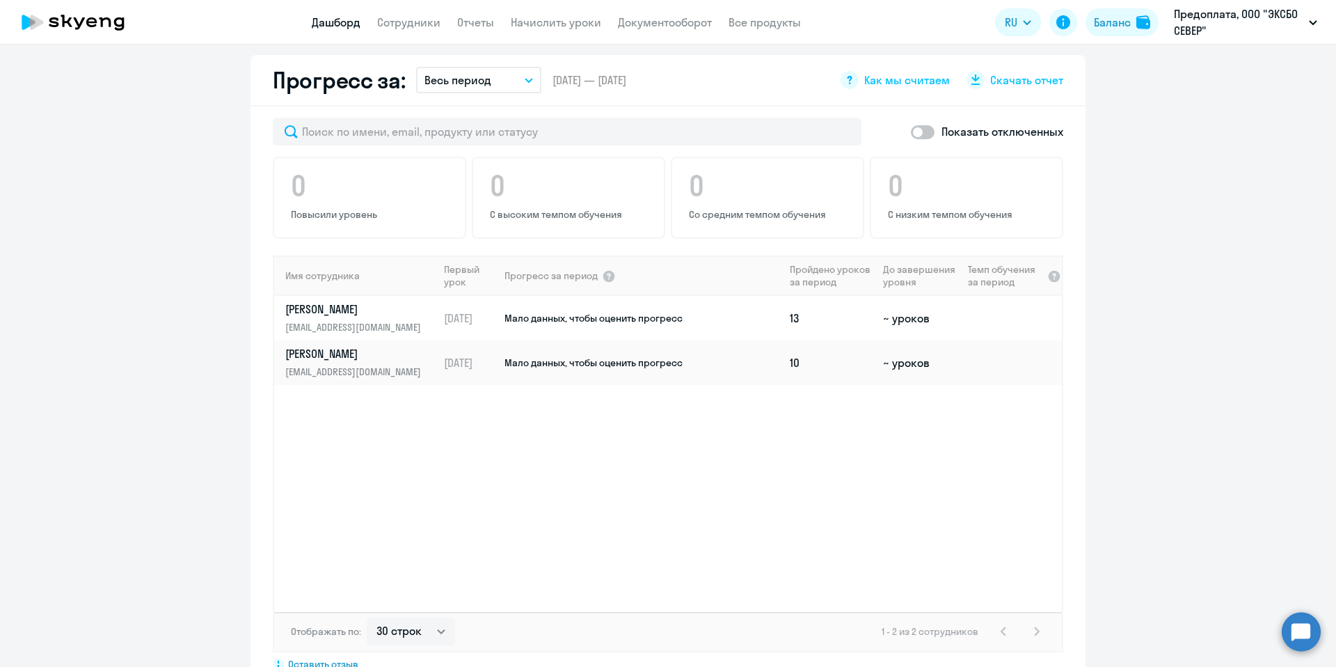
click at [1302, 619] on circle at bounding box center [1301, 631] width 39 height 39
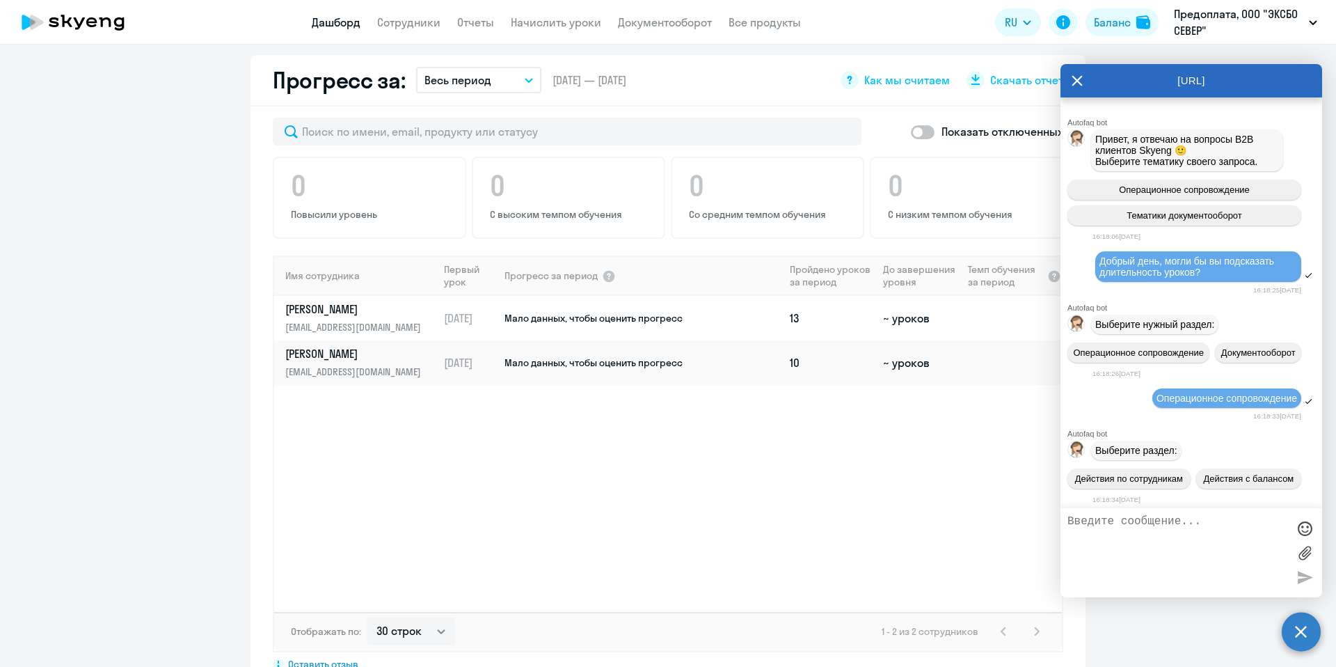
scroll to position [2809, 0]
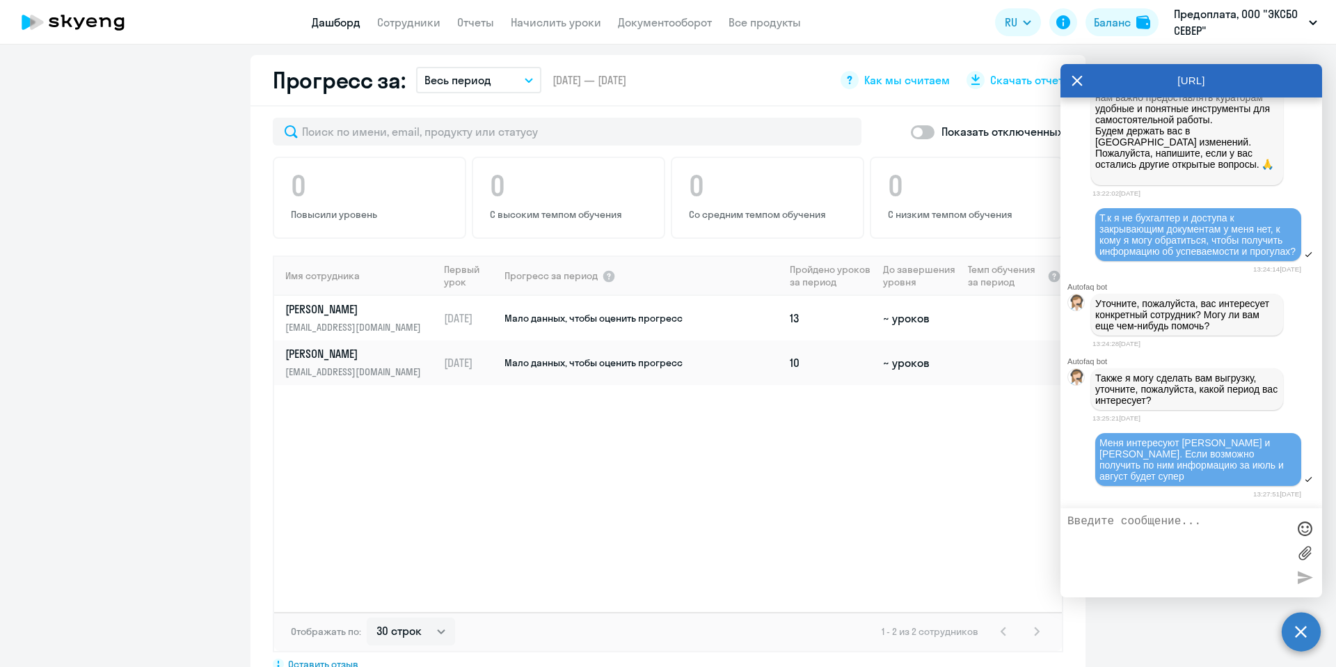
click at [1079, 77] on icon at bounding box center [1077, 80] width 10 height 10
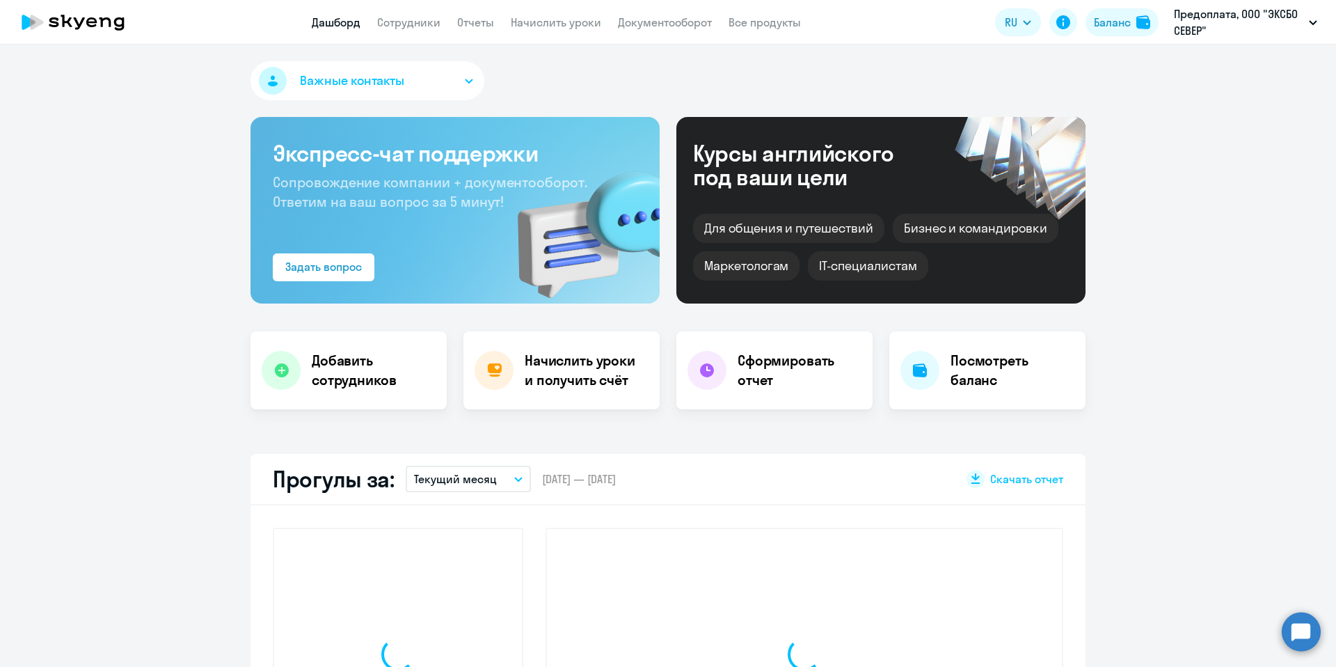
select select "30"
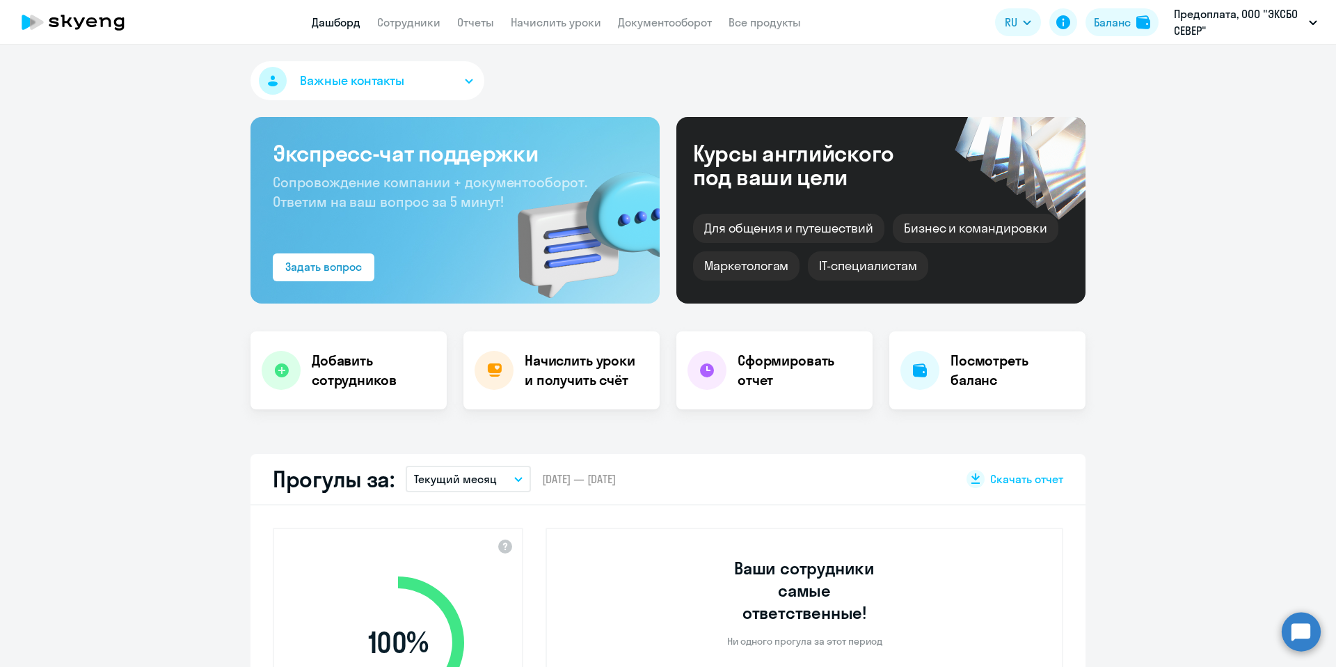
click at [1296, 628] on circle at bounding box center [1301, 631] width 39 height 39
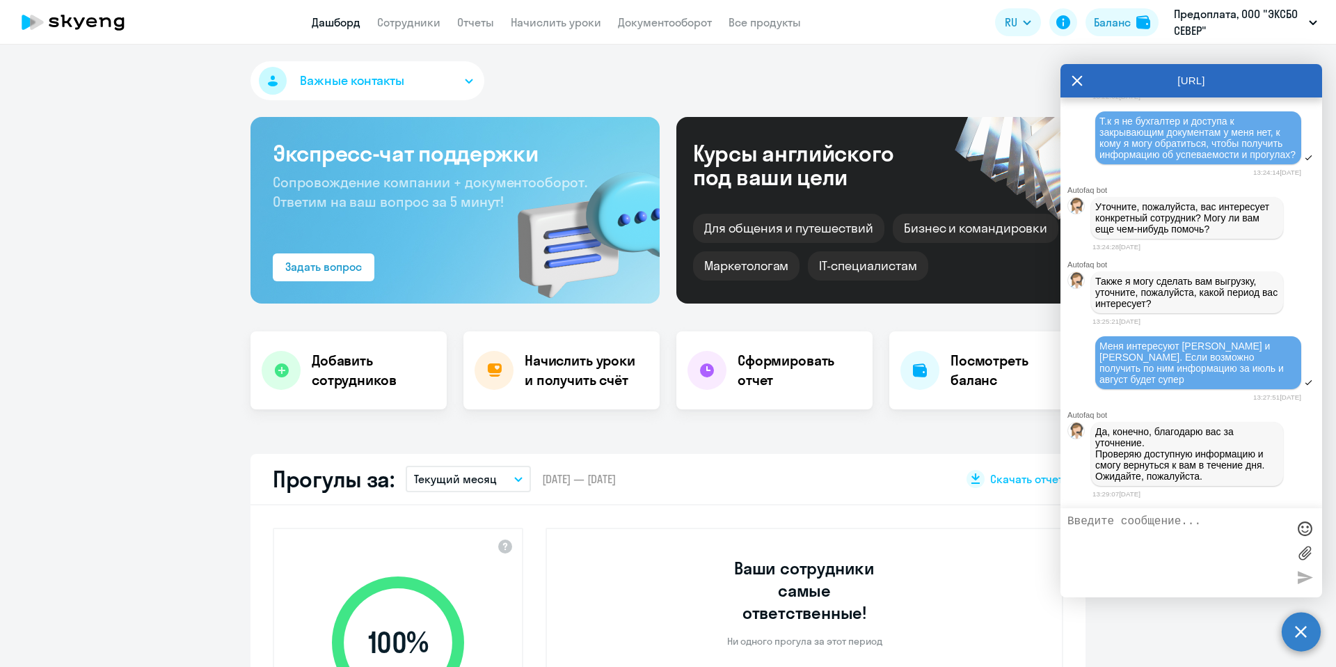
scroll to position [2912, 0]
click at [1077, 88] on icon at bounding box center [1077, 80] width 11 height 33
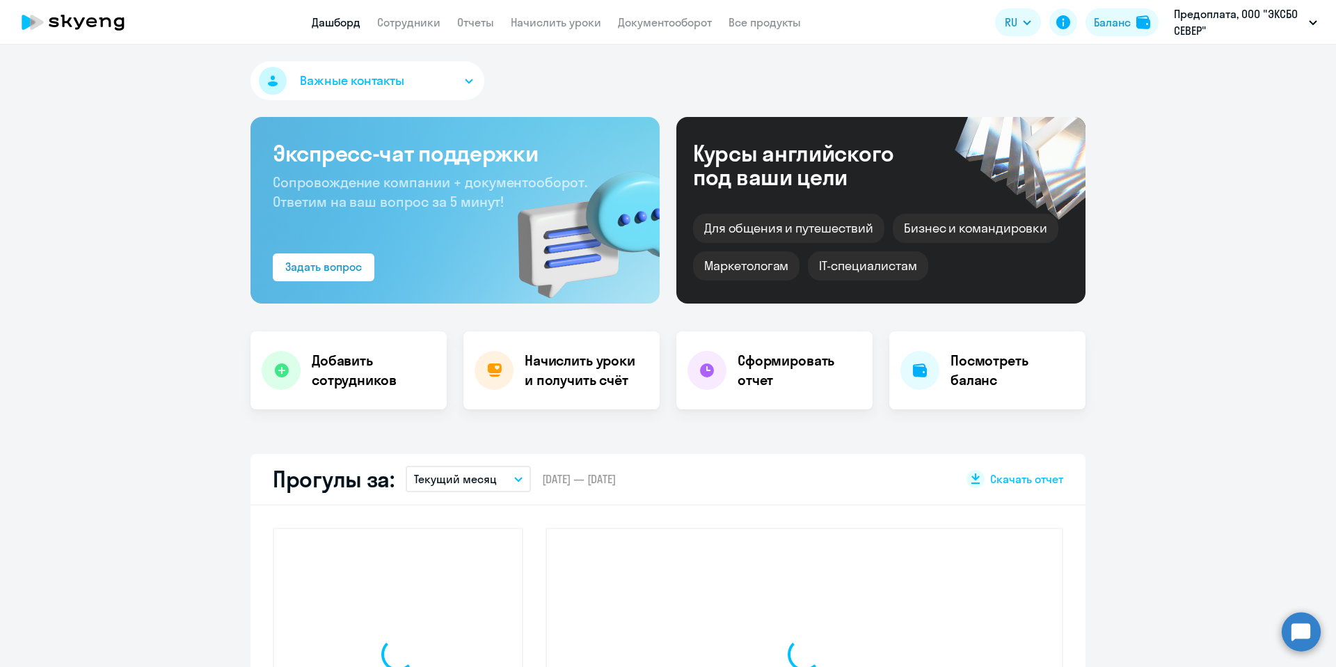
select select "30"
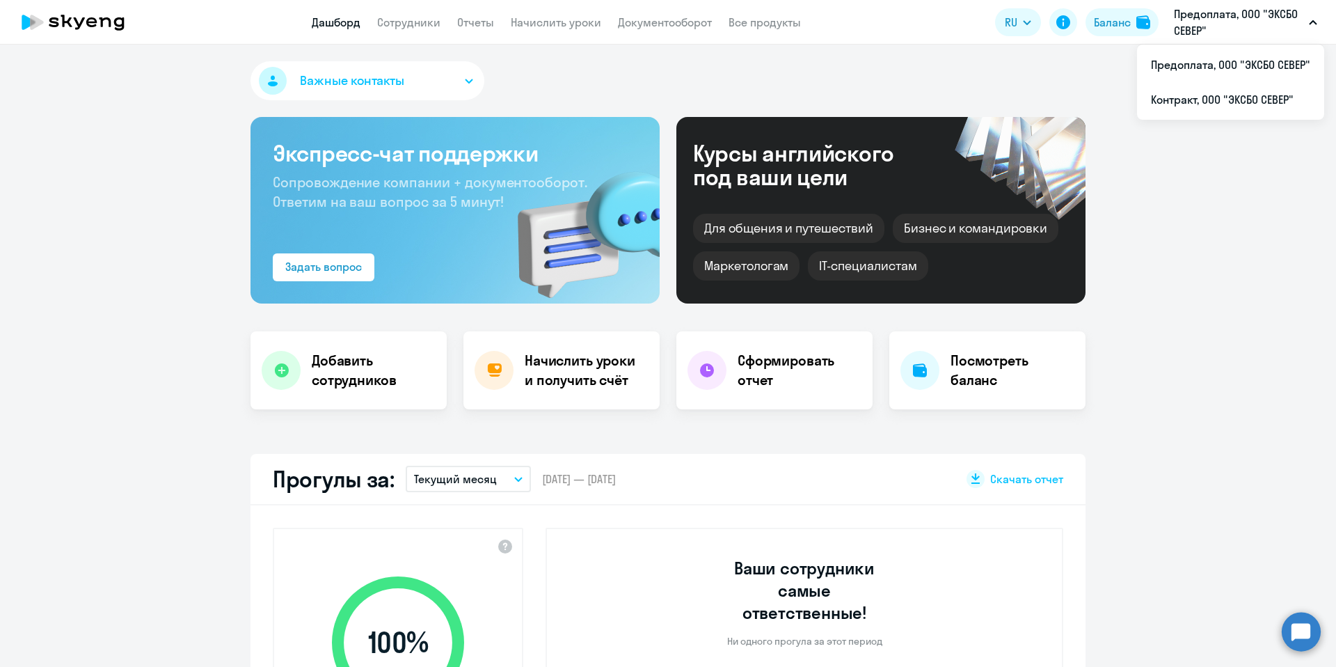
click at [1244, 24] on p "Предоплата, ООО "ЭКСБО СЕВЕР"" at bounding box center [1238, 22] width 129 height 33
click at [1294, 630] on circle at bounding box center [1301, 631] width 39 height 39
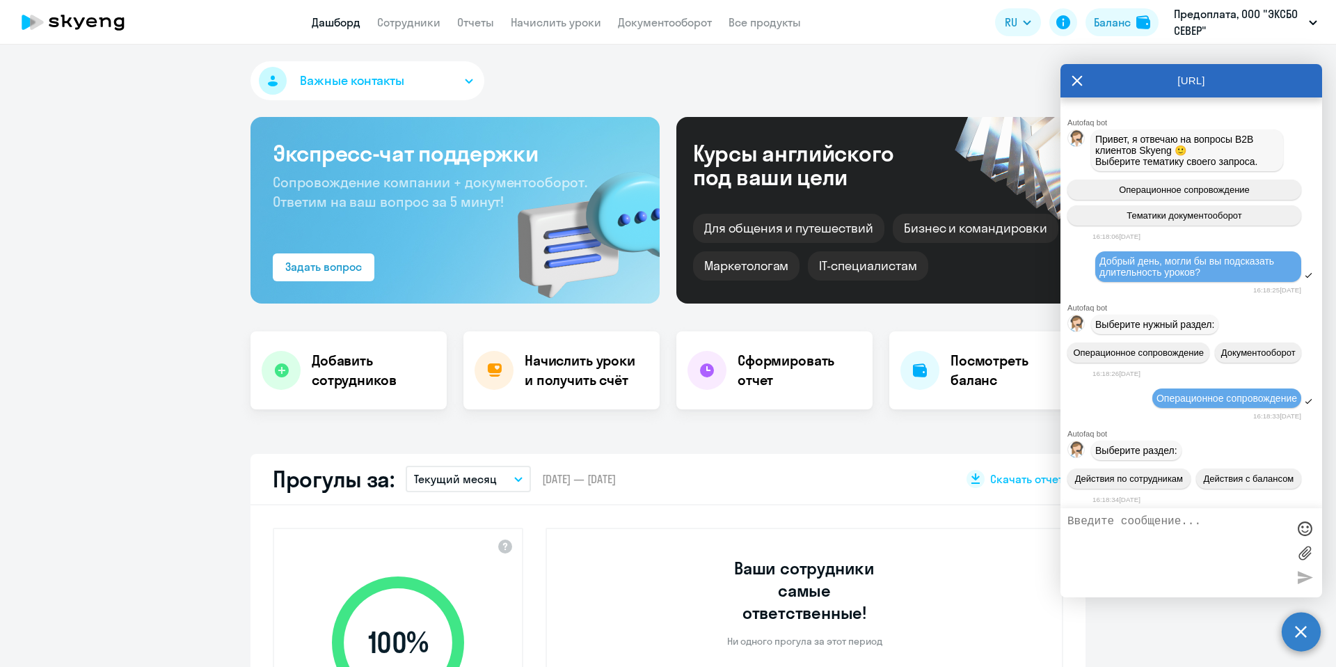
scroll to position [2912, 0]
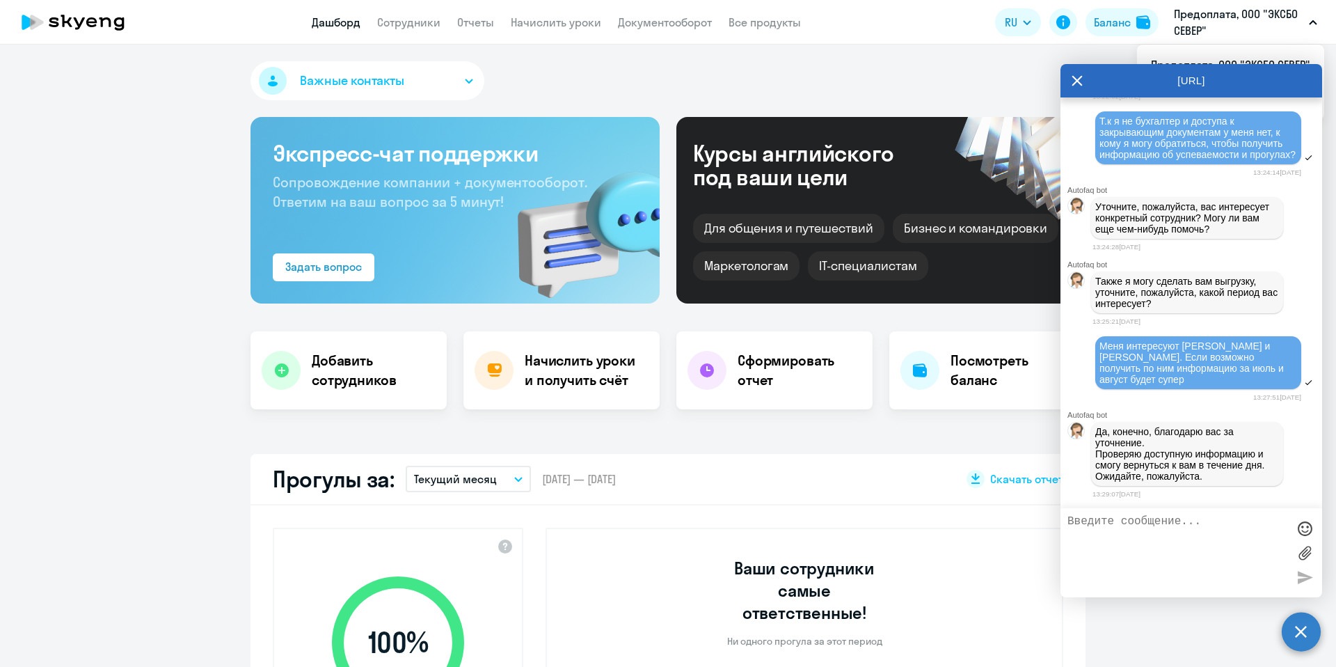
click at [1077, 87] on icon at bounding box center [1077, 80] width 11 height 33
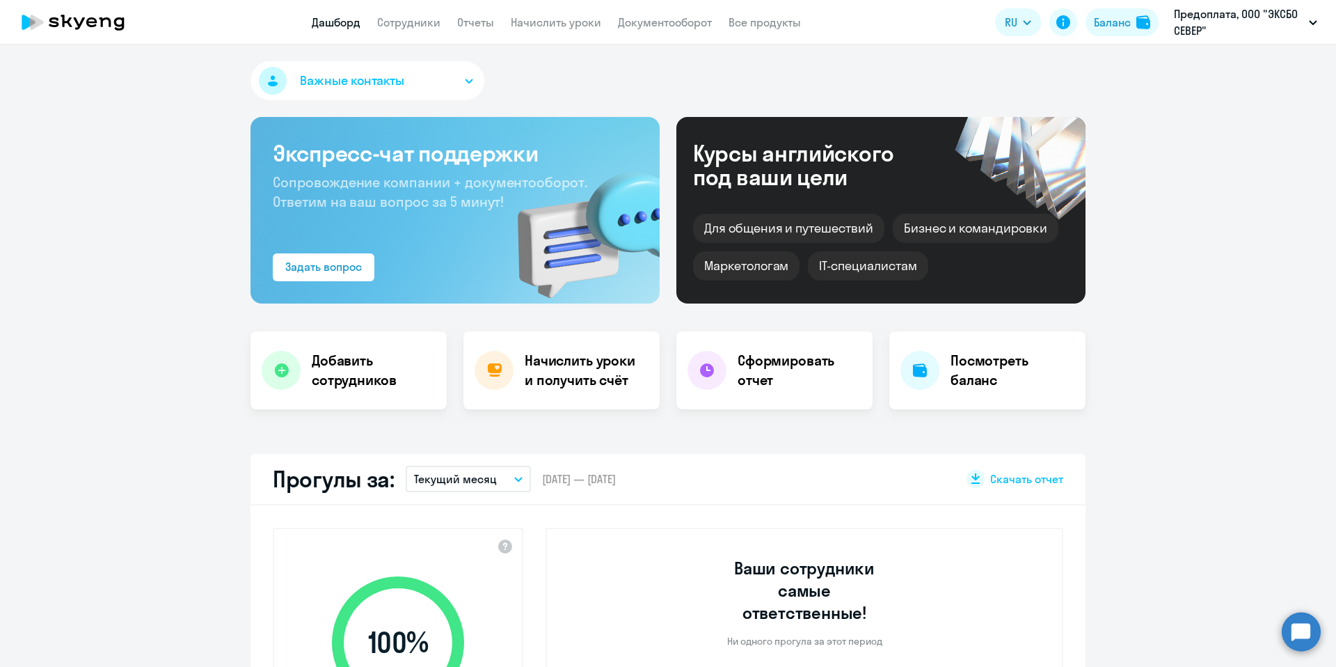
click at [1302, 610] on app-truancy-attendance-dashboard "Прогулы за: Текущий месяц – [DATE] — [DATE] Скачать отчет 100 % Уровень посещае…" at bounding box center [668, 640] width 1336 height 373
click at [1308, 620] on circle at bounding box center [1301, 631] width 39 height 39
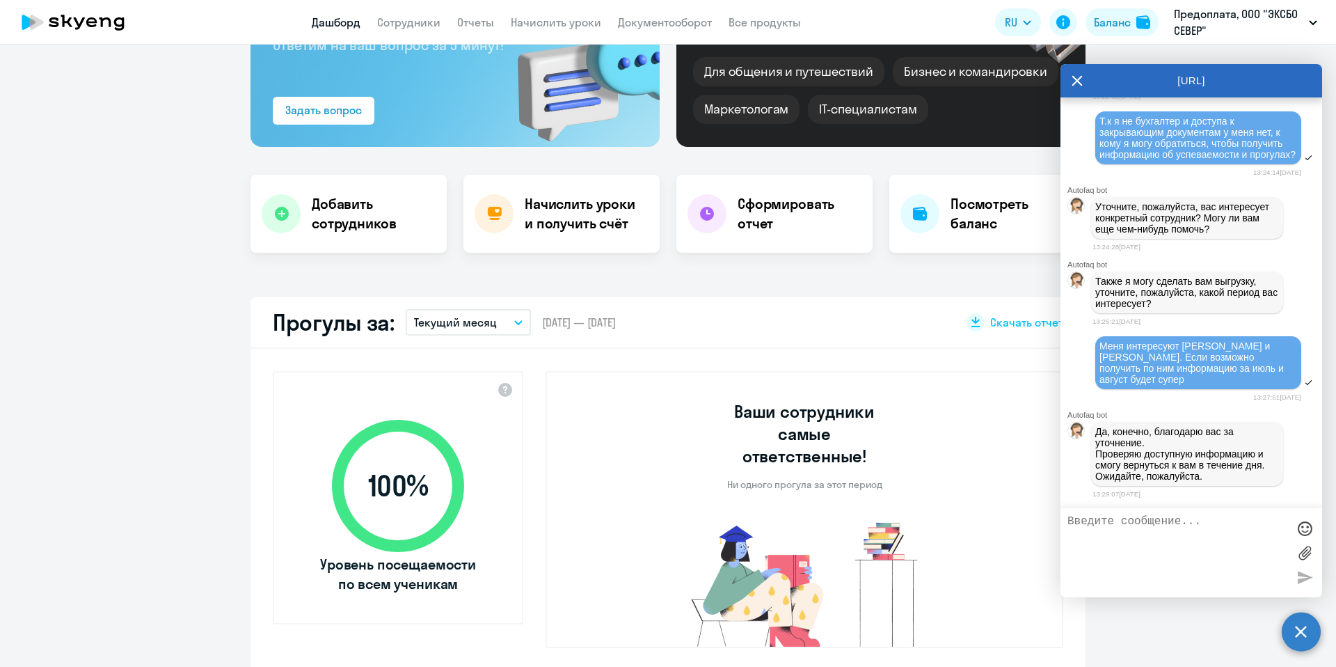
scroll to position [168, 0]
